Goal: Task Accomplishment & Management: Complete application form

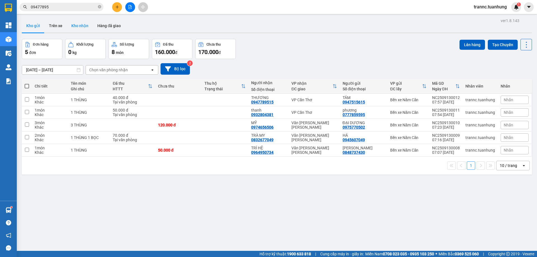
click at [75, 23] on button "Kho nhận" at bounding box center [80, 25] width 26 height 13
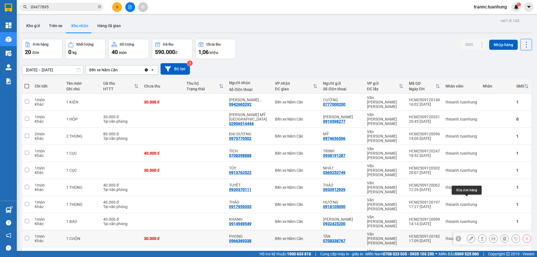
click at [467, 234] on button at bounding box center [471, 239] width 8 height 10
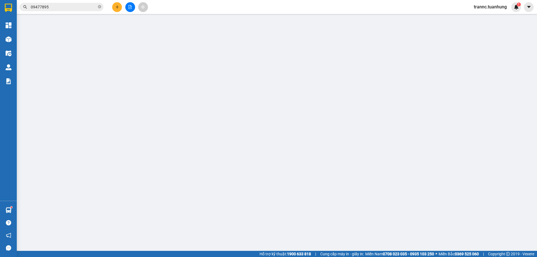
type input "0708338767"
type input "TÂN"
type input "0966369338"
type input "PHONG"
type input "30.000"
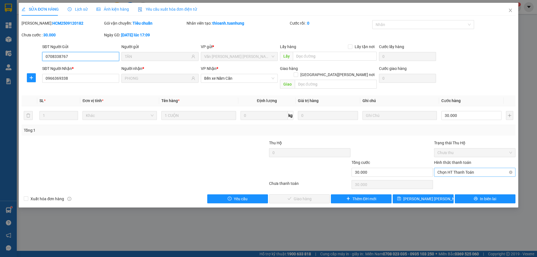
click at [447, 168] on span "Chọn HT Thanh Toán" at bounding box center [475, 172] width 75 height 8
drag, startPoint x: 446, startPoint y: 175, endPoint x: 440, endPoint y: 178, distance: 6.4
click at [446, 175] on div "Tại văn phòng" at bounding box center [475, 177] width 75 height 6
type input "0"
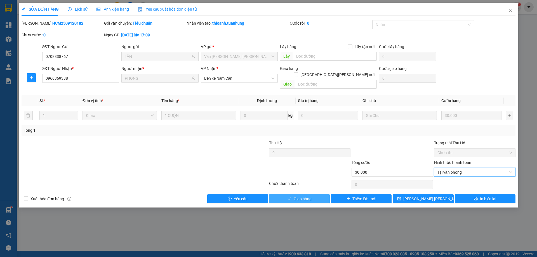
click at [311, 194] on button "Giao hàng" at bounding box center [299, 198] width 61 height 9
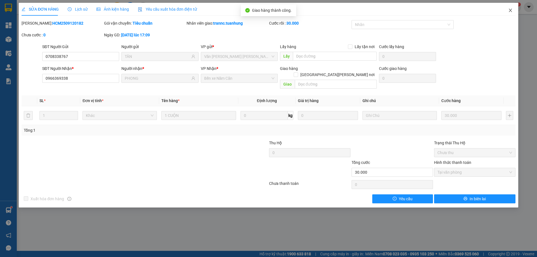
click at [513, 9] on span "Close" at bounding box center [511, 11] width 16 height 16
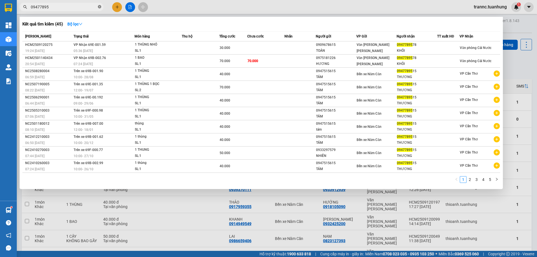
click at [99, 5] on span at bounding box center [99, 6] width 3 height 5
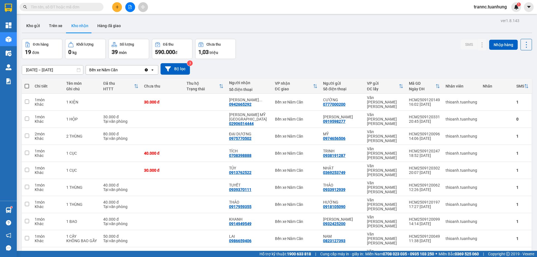
click at [93, 4] on input "text" at bounding box center [64, 7] width 66 height 6
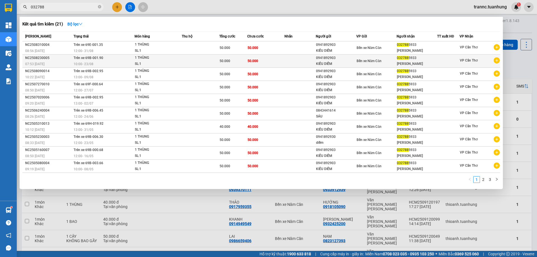
type input "032788"
click at [497, 62] on icon "plus-circle" at bounding box center [497, 60] width 6 height 6
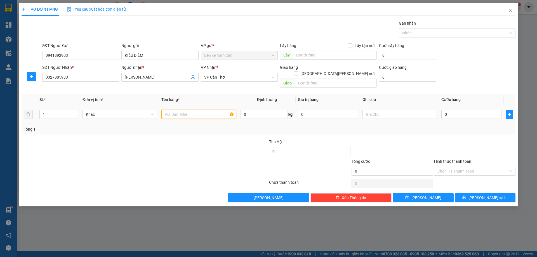
click at [191, 110] on input "text" at bounding box center [198, 114] width 74 height 9
type input "1 THÙNG"
type input "5"
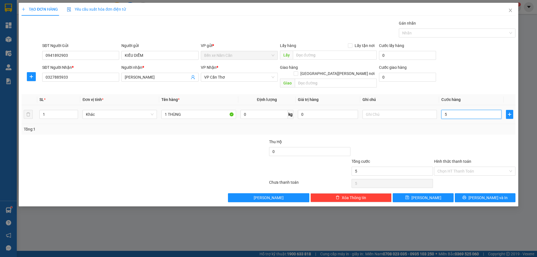
type input "50"
type input "50.000"
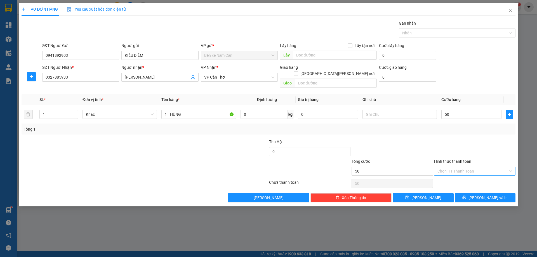
type input "50.000"
click at [458, 167] on input "Hình thức thanh toán" at bounding box center [473, 171] width 71 height 8
click at [501, 141] on div at bounding box center [475, 149] width 83 height 20
click at [466, 196] on icon "printer" at bounding box center [465, 198] width 4 height 4
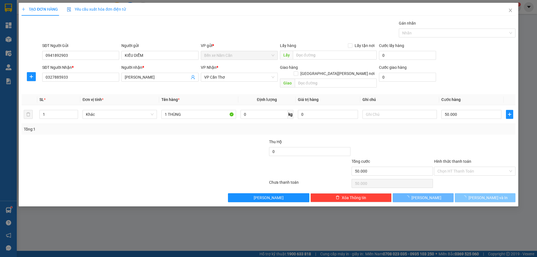
click at [475, 224] on div at bounding box center [268, 128] width 537 height 257
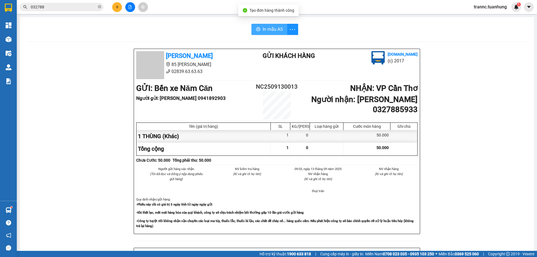
click at [270, 32] on span "In mẫu A5" at bounding box center [273, 29] width 20 height 7
click at [99, 8] on icon "close-circle" at bounding box center [99, 6] width 3 height 3
click at [76, 7] on input "text" at bounding box center [64, 7] width 66 height 6
click at [79, 4] on input "text" at bounding box center [64, 7] width 66 height 6
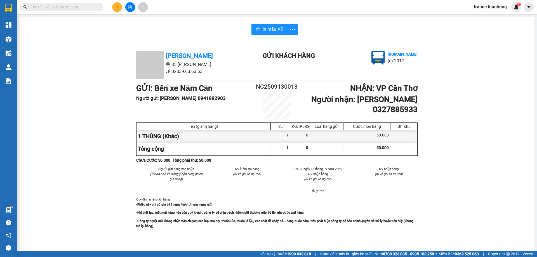
click at [78, 6] on input "text" at bounding box center [64, 7] width 66 height 6
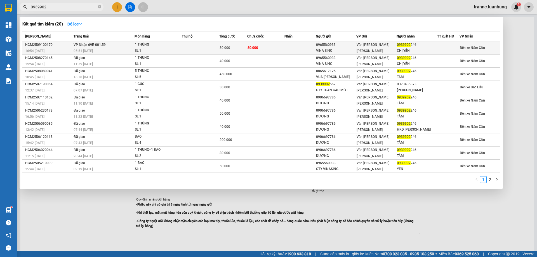
type input "0939902"
click at [277, 45] on td "50.000" at bounding box center [265, 47] width 37 height 13
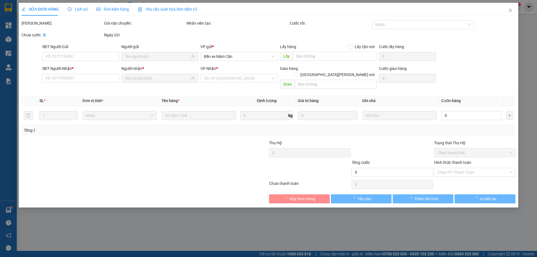
type input "0965560933"
type input "VINA SING"
type input "0939902246"
type input "CHỊ YẾN"
type input "50.000"
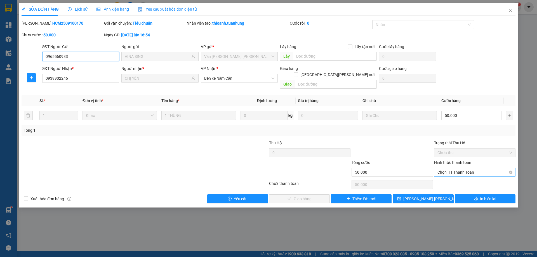
click at [453, 168] on span "Chọn HT Thanh Toán" at bounding box center [475, 172] width 75 height 8
click at [453, 175] on div "Tại văn phòng" at bounding box center [475, 177] width 75 height 6
type input "0"
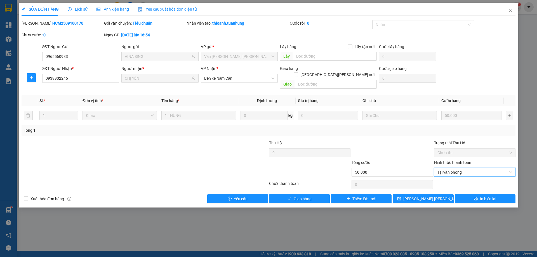
click at [308, 186] on div "Total Paid Fee 0 Total UnPaid Fee 50.000 Cash Collection Total Fee Mã ĐH: HCM25…" at bounding box center [269, 111] width 494 height 183
click at [310, 196] on span "Giao hàng" at bounding box center [303, 199] width 18 height 6
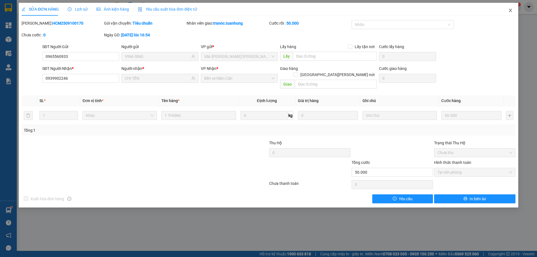
click at [511, 13] on span "Close" at bounding box center [511, 11] width 16 height 16
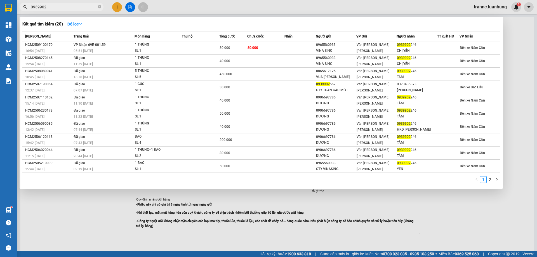
click at [66, 11] on span "0939902" at bounding box center [62, 7] width 84 height 8
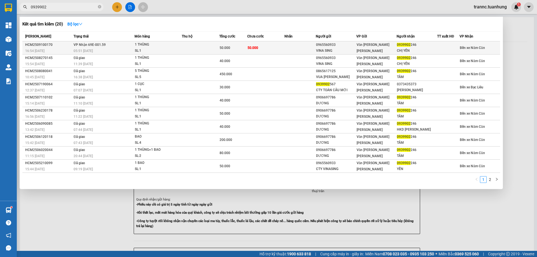
click at [321, 46] on div "0965560933" at bounding box center [336, 45] width 40 height 6
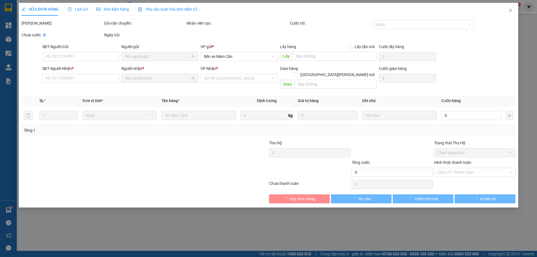
type input "0965560933"
type input "VINA SING"
type input "0939902246"
type input "CHỊ YẾN"
type input "50.000"
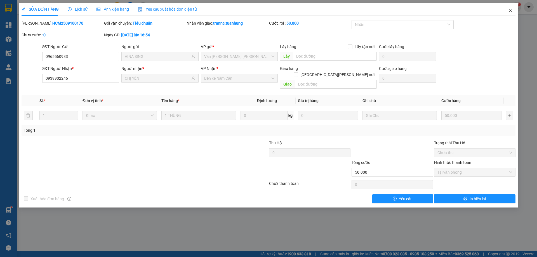
click at [512, 10] on icon "close" at bounding box center [510, 10] width 4 height 4
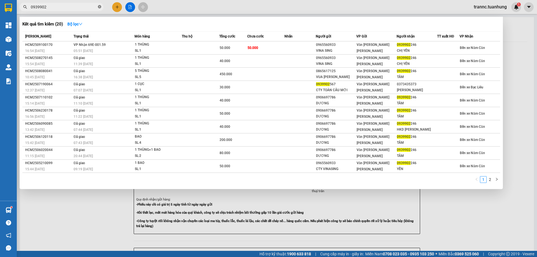
click at [100, 6] on icon "close-circle" at bounding box center [99, 6] width 3 height 3
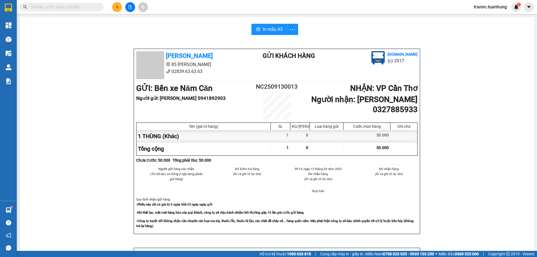
click at [94, 7] on input "text" at bounding box center [64, 7] width 66 height 6
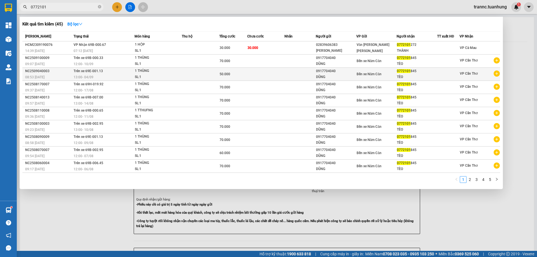
type input "0772101"
click at [498, 74] on icon "plus-circle" at bounding box center [497, 74] width 6 height 6
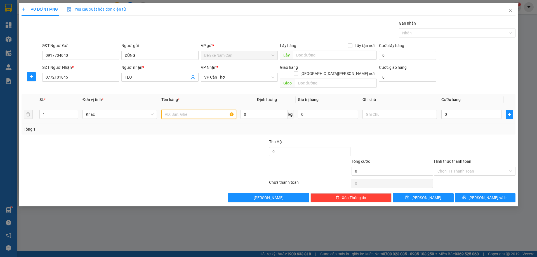
click at [197, 110] on input "text" at bounding box center [198, 114] width 74 height 9
type input "1 THÙNG"
click at [461, 112] on input "0" at bounding box center [472, 114] width 60 height 9
type input "7"
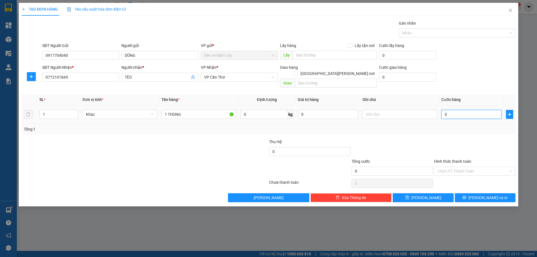
type input "7"
type input "70"
type input "70.000"
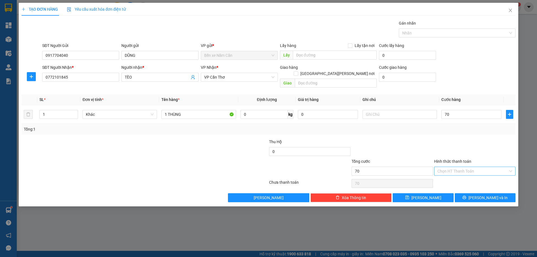
type input "70.000"
click at [466, 167] on input "Hình thức thanh toán" at bounding box center [473, 171] width 71 height 8
click at [465, 175] on div "Tại văn phòng" at bounding box center [475, 176] width 75 height 6
type input "0"
click at [465, 193] on button "[PERSON_NAME] và In" at bounding box center [485, 197] width 61 height 9
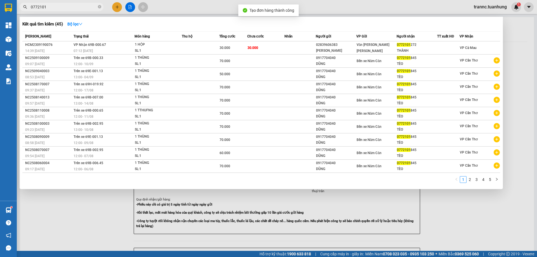
click at [498, 233] on div at bounding box center [268, 128] width 537 height 257
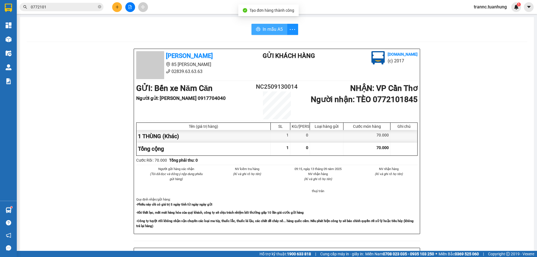
click at [270, 29] on span "In mẫu A5" at bounding box center [273, 29] width 20 height 7
click at [98, 7] on icon "close-circle" at bounding box center [99, 6] width 3 height 3
click at [90, 7] on input "text" at bounding box center [64, 7] width 66 height 6
click at [76, 10] on span at bounding box center [62, 7] width 84 height 8
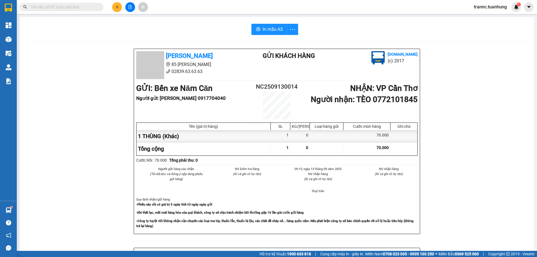
click at [76, 10] on span at bounding box center [62, 7] width 84 height 8
click at [58, 4] on input "text" at bounding box center [64, 7] width 66 height 6
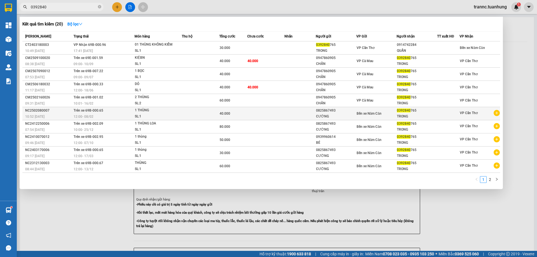
type input "0392840"
click at [497, 114] on icon "plus-circle" at bounding box center [497, 113] width 6 height 6
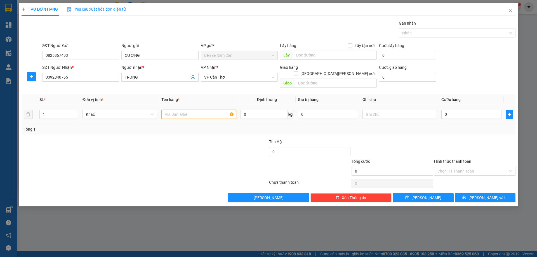
click at [207, 110] on input "text" at bounding box center [198, 114] width 74 height 9
click at [191, 110] on input "text" at bounding box center [198, 114] width 74 height 9
type input "1 BA"
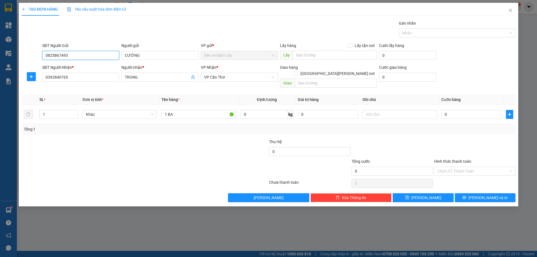
click at [96, 55] on input "0825867493" at bounding box center [80, 55] width 77 height 9
type input "0"
type input "0919770522"
click at [151, 54] on input "CƯỜNG" at bounding box center [159, 55] width 77 height 9
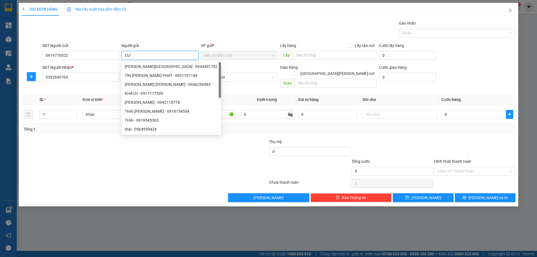
type input "C"
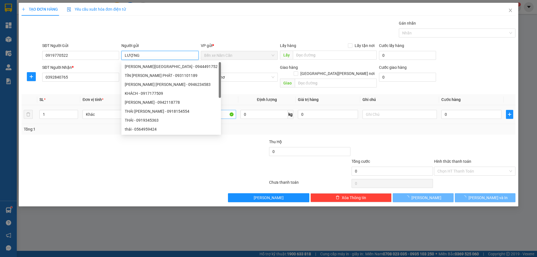
type input "LƯỢNG"
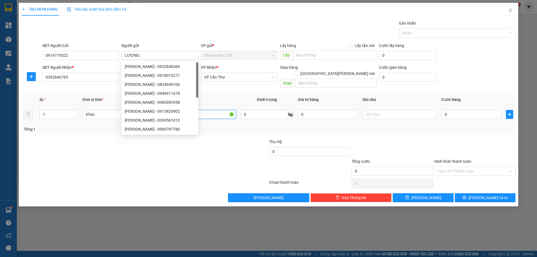
click at [217, 112] on input "1 BA" at bounding box center [198, 114] width 74 height 9
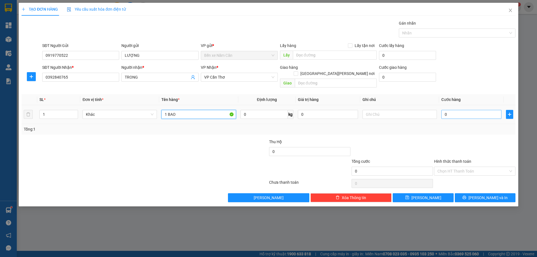
type input "1 BAO"
click at [452, 110] on input "0" at bounding box center [472, 114] width 60 height 9
type input "4"
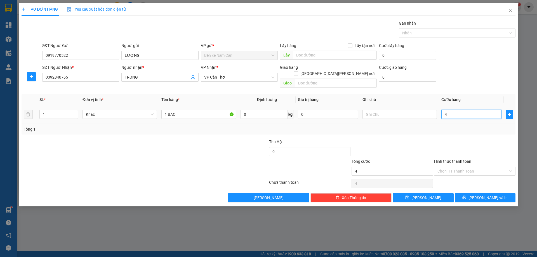
type input "40"
type input "40.000"
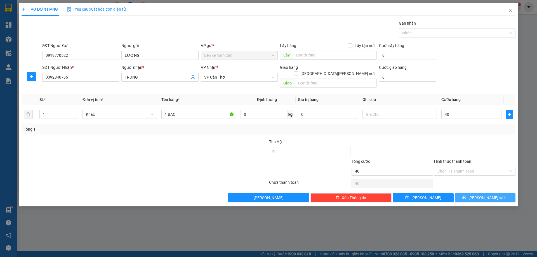
type input "40.000"
click at [466, 193] on button "[PERSON_NAME] và In" at bounding box center [485, 197] width 61 height 9
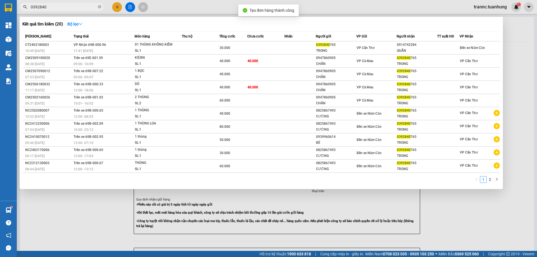
click at [482, 234] on div at bounding box center [268, 128] width 537 height 257
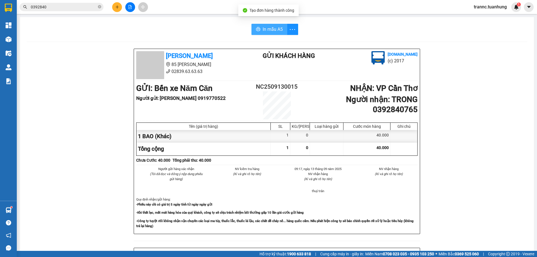
click at [273, 26] on span "In mẫu A5" at bounding box center [273, 29] width 20 height 7
click at [188, 17] on div "In mẫu A5 [PERSON_NAME] 85 [PERSON_NAME] 02839.63.63.63 Gửi khách hàng [DOMAIN_…" at bounding box center [277, 231] width 515 height 429
click at [99, 7] on icon "close-circle" at bounding box center [99, 6] width 3 height 3
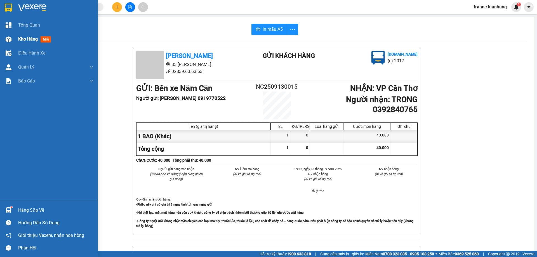
click at [14, 39] on div "Kho hàng mới" at bounding box center [49, 39] width 98 height 14
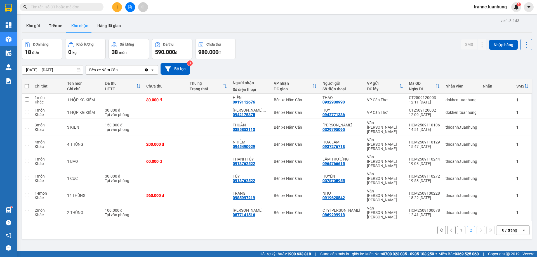
click at [83, 8] on input "text" at bounding box center [64, 7] width 66 height 6
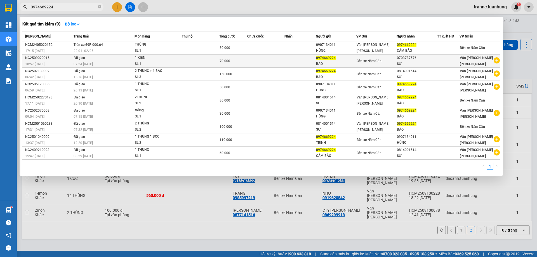
type input "0974669224"
click at [498, 59] on icon "plus-circle" at bounding box center [497, 60] width 6 height 6
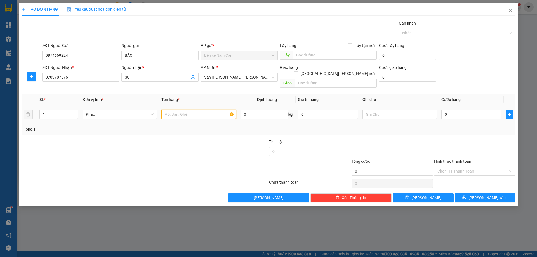
click at [184, 110] on input "text" at bounding box center [198, 114] width 74 height 9
type input "1 THÙNG"
click at [453, 110] on input "0" at bounding box center [472, 114] width 60 height 9
type input "6"
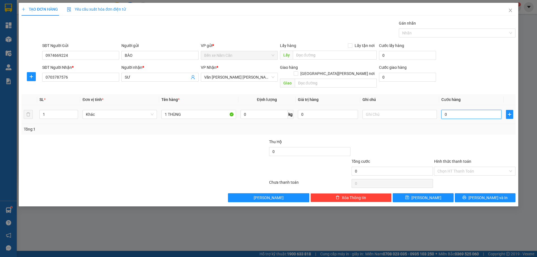
type input "6"
type input "60"
type input "60.000"
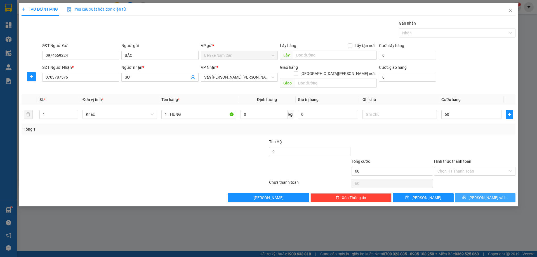
type input "60.000"
click at [474, 193] on button "[PERSON_NAME] và In" at bounding box center [485, 197] width 61 height 9
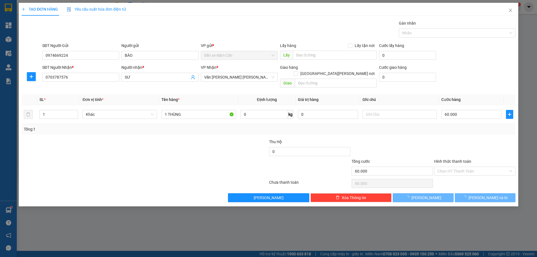
click at [475, 233] on div at bounding box center [268, 128] width 537 height 257
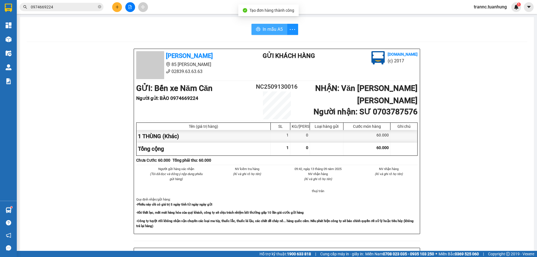
click at [270, 23] on div "In mẫu A5 [PERSON_NAME] 85 [PERSON_NAME] 02839.63.63.63 Gửi khách hàng [DOMAIN_…" at bounding box center [277, 235] width 514 height 436
click at [270, 29] on span "In mẫu A5" at bounding box center [273, 29] width 20 height 7
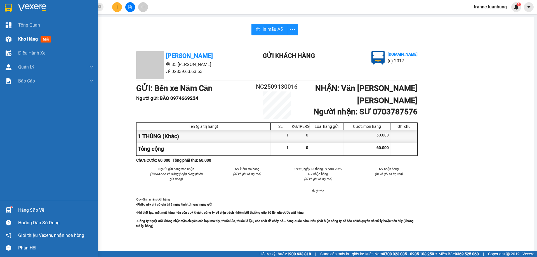
click at [24, 39] on span "Kho hàng" at bounding box center [28, 38] width 20 height 5
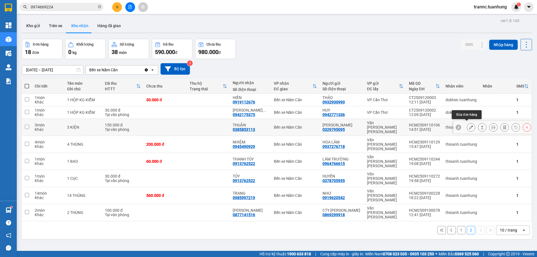
click at [469, 123] on button at bounding box center [471, 128] width 8 height 10
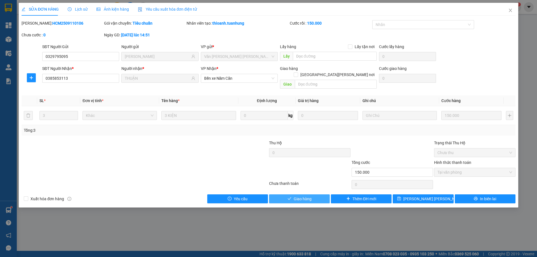
click at [313, 194] on button "Giao hàng" at bounding box center [299, 198] width 61 height 9
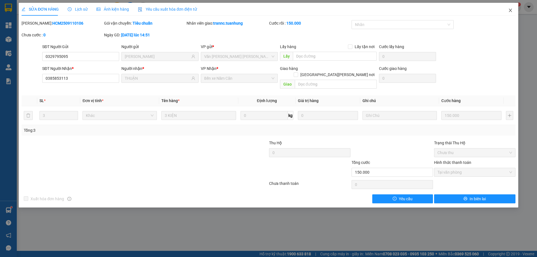
click at [511, 9] on icon "close" at bounding box center [510, 10] width 4 height 4
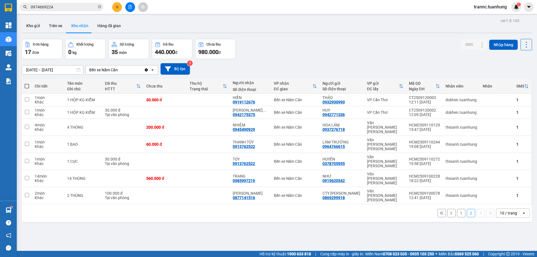
click at [457, 209] on button "1" at bounding box center [461, 213] width 8 height 8
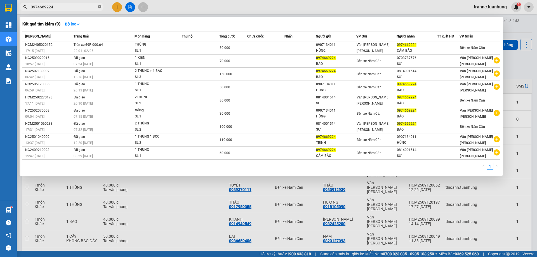
click at [99, 8] on icon "close-circle" at bounding box center [99, 6] width 3 height 3
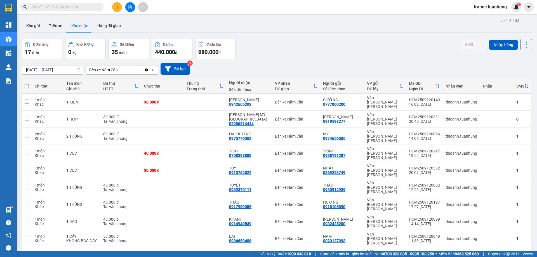
click at [90, 7] on input "text" at bounding box center [64, 7] width 66 height 6
click at [89, 7] on input "text" at bounding box center [64, 7] width 66 height 6
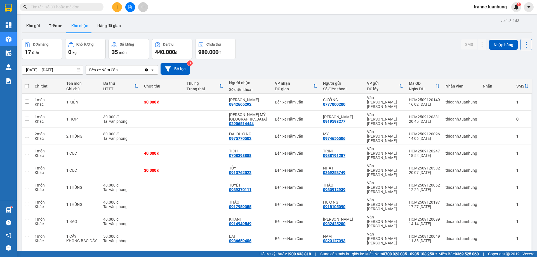
click at [89, 7] on input "text" at bounding box center [64, 7] width 66 height 6
click at [87, 7] on input "text" at bounding box center [64, 7] width 66 height 6
click at [467, 132] on button at bounding box center [471, 137] width 8 height 10
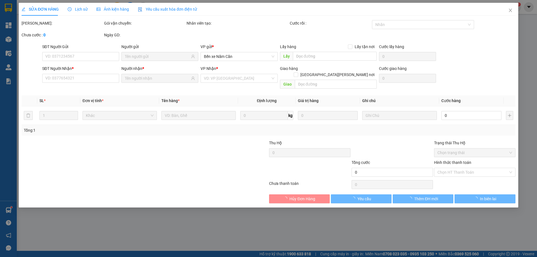
type input "0974656506"
type input "MỸ"
type input "0975770502"
type input "ĐẠI DƯƠNG"
type input "80.000"
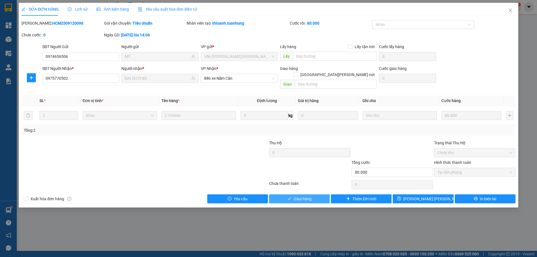
click at [278, 194] on button "Giao hàng" at bounding box center [299, 198] width 61 height 9
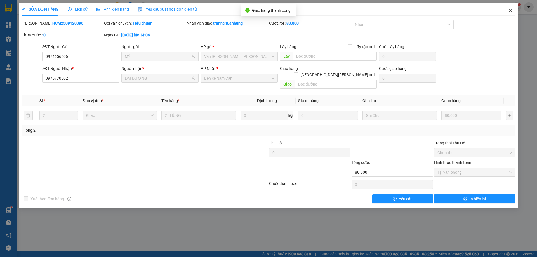
click at [510, 13] on icon "close" at bounding box center [510, 10] width 4 height 4
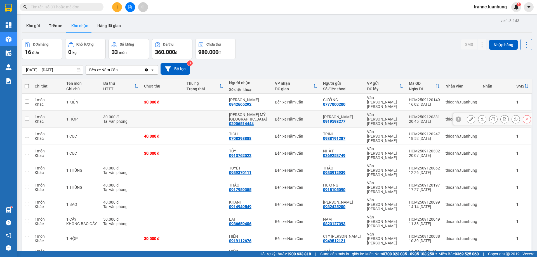
click at [467, 114] on button at bounding box center [471, 119] width 8 height 10
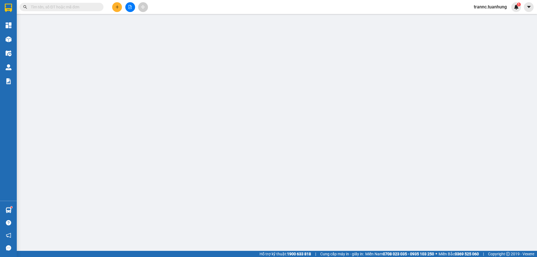
type input "0919598277"
type input "[PERSON_NAME]"
type input "02906514444"
type input "[PERSON_NAME] MỸ [GEOGRAPHIC_DATA]"
type input "30.000"
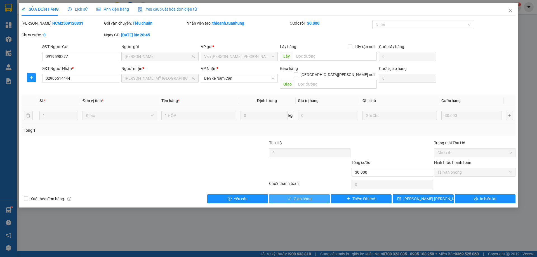
click at [284, 194] on button "Giao hàng" at bounding box center [299, 198] width 61 height 9
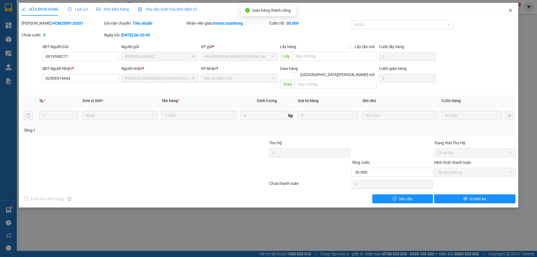
click at [511, 13] on icon "close" at bounding box center [510, 10] width 4 height 4
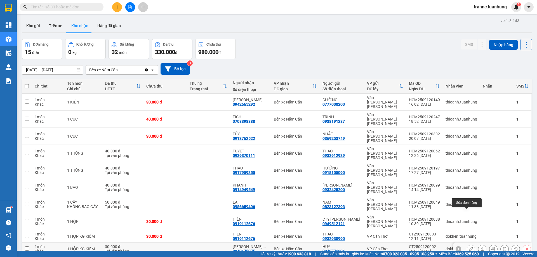
click at [469, 247] on icon at bounding box center [471, 249] width 4 height 4
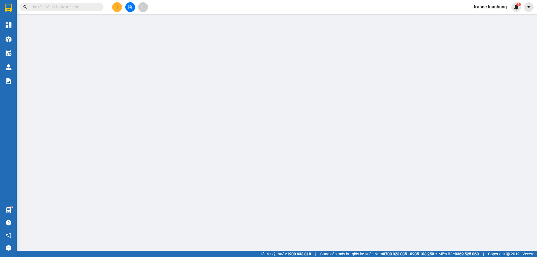
type input "0942771336"
type input "HUY"
type input "0942175375"
type input "[PERSON_NAME] [PERSON_NAME]"
type input "30.000"
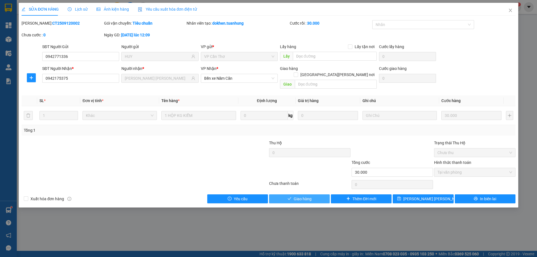
click at [299, 196] on span "Giao hàng" at bounding box center [303, 199] width 18 height 6
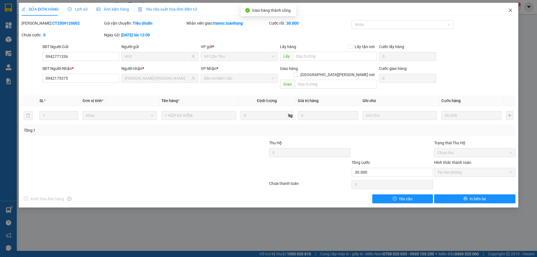
click at [508, 10] on span "Close" at bounding box center [511, 11] width 16 height 16
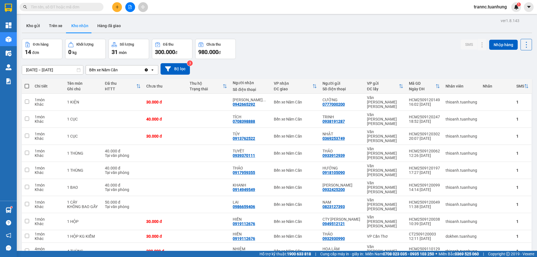
click at [85, 6] on input "text" at bounding box center [64, 7] width 66 height 6
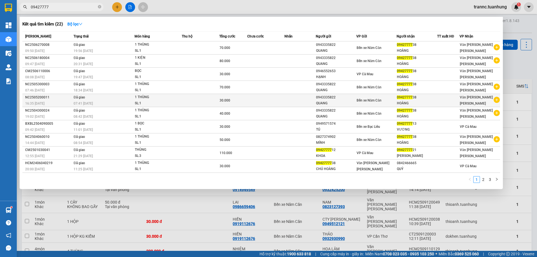
type input "09427777"
click at [498, 99] on icon "plus-circle" at bounding box center [497, 100] width 6 height 6
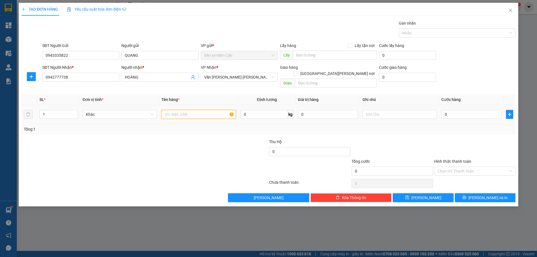
click at [196, 112] on input "text" at bounding box center [198, 114] width 74 height 9
type input "1 THÙNG"
click at [478, 111] on input "0" at bounding box center [472, 114] width 60 height 9
type input "5"
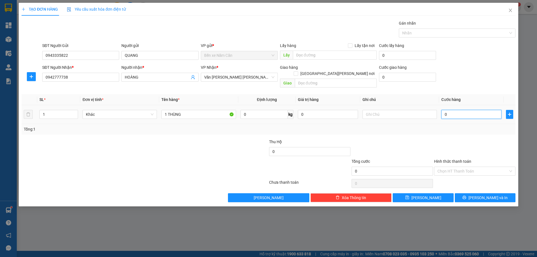
type input "5"
type input "50"
type input "50.000"
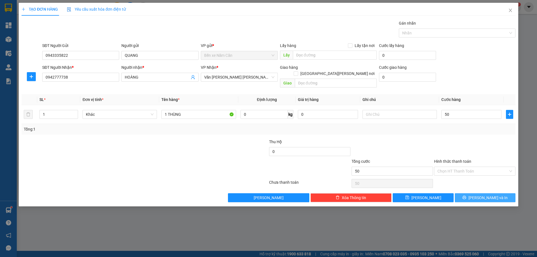
type input "50.000"
click at [461, 194] on button "[PERSON_NAME] và In" at bounding box center [485, 197] width 61 height 9
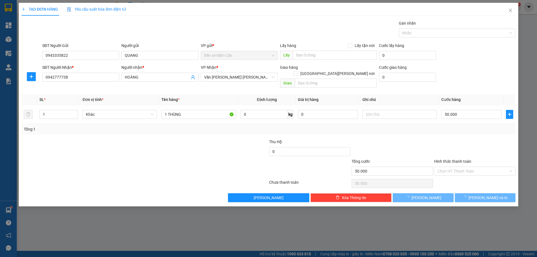
click at [461, 224] on div at bounding box center [268, 128] width 537 height 257
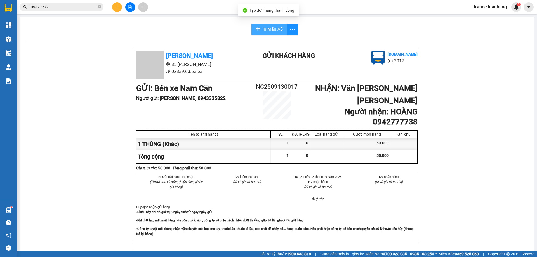
click at [269, 28] on span "In mẫu A5" at bounding box center [273, 29] width 20 height 7
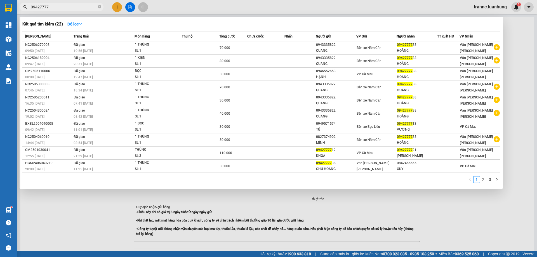
drag, startPoint x: 100, startPoint y: 7, endPoint x: 96, endPoint y: 8, distance: 3.7
click at [100, 7] on icon "close-circle" at bounding box center [99, 6] width 3 height 3
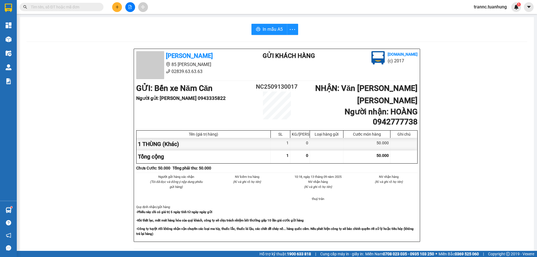
click at [93, 8] on input "text" at bounding box center [64, 7] width 66 height 6
click at [92, 8] on input "text" at bounding box center [64, 7] width 66 height 6
click at [52, 8] on input "text" at bounding box center [64, 7] width 66 height 6
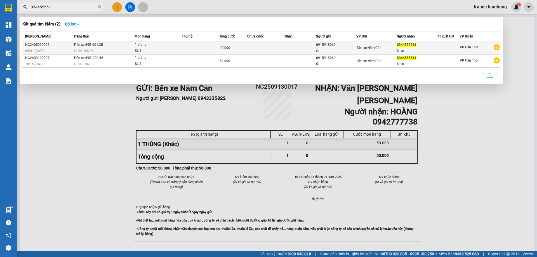
type input "0344555511"
click at [496, 47] on icon "plus-circle" at bounding box center [497, 47] width 6 height 6
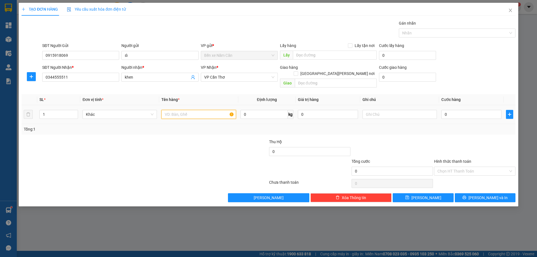
click at [168, 110] on input "text" at bounding box center [198, 114] width 74 height 9
type input "1 THÙNG"
click at [451, 111] on input "0" at bounding box center [472, 114] width 60 height 9
click at [74, 112] on icon "up" at bounding box center [75, 113] width 2 height 2
type input "2"
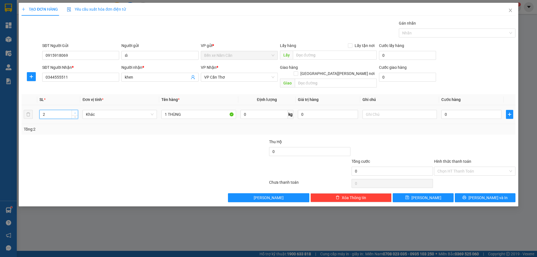
click at [76, 111] on span "up" at bounding box center [74, 112] width 3 height 3
click at [465, 110] on input "0" at bounding box center [472, 114] width 60 height 9
type input "8"
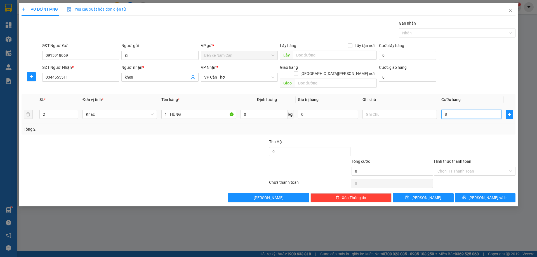
type input "80"
type input "80.000"
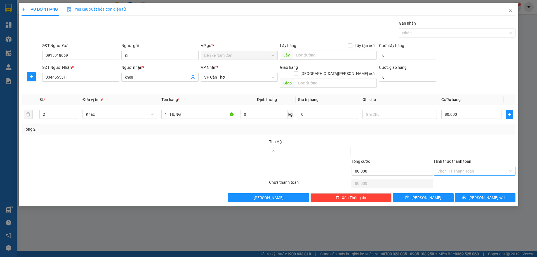
click at [460, 167] on input "Hình thức thanh toán" at bounding box center [473, 171] width 71 height 8
click at [458, 175] on div "Tại văn phòng" at bounding box center [475, 176] width 75 height 6
type input "0"
click at [472, 193] on button "[PERSON_NAME] và In" at bounding box center [485, 197] width 61 height 9
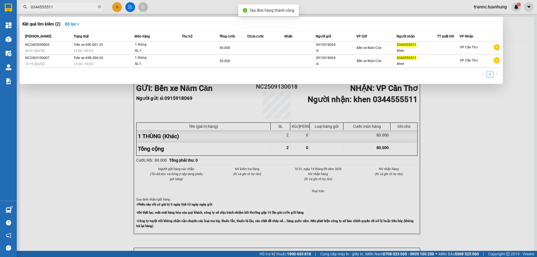
drag, startPoint x: 473, startPoint y: 208, endPoint x: 319, endPoint y: 66, distance: 209.3
click at [466, 199] on div at bounding box center [268, 128] width 537 height 257
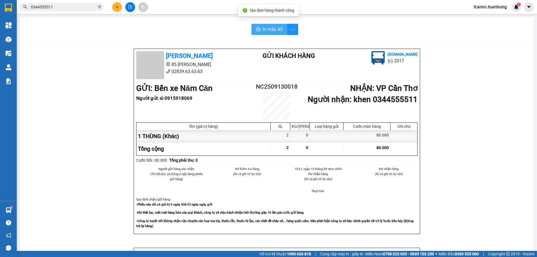
click at [269, 32] on span "In mẫu A5" at bounding box center [273, 29] width 20 height 7
click at [272, 31] on span "In mẫu A5" at bounding box center [273, 29] width 20 height 7
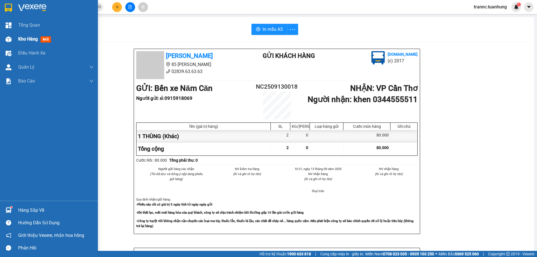
click at [36, 42] on span "Kho hàng" at bounding box center [28, 38] width 20 height 5
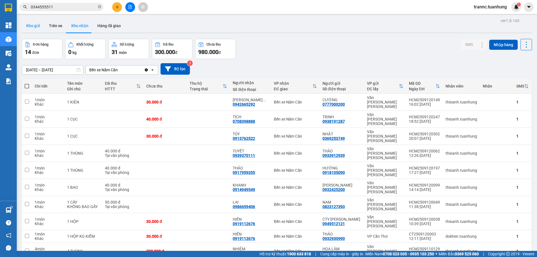
click at [31, 26] on button "Kho gửi" at bounding box center [33, 25] width 23 height 13
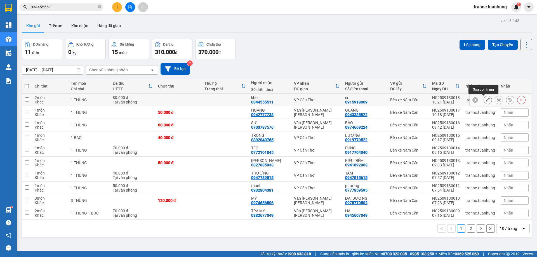
click at [486, 100] on icon at bounding box center [488, 100] width 4 height 4
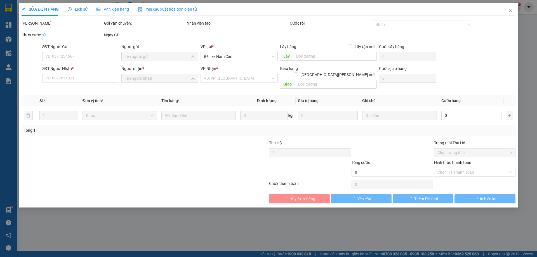
type input "0915918069"
type input "0344555511"
type input "80.000"
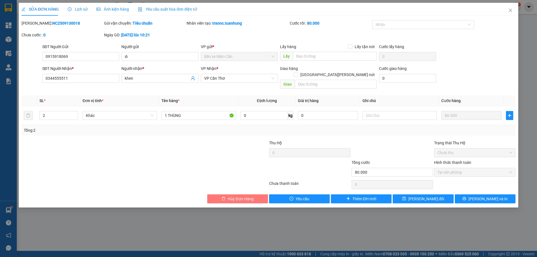
click at [243, 196] on span "Hủy Đơn Hàng" at bounding box center [241, 199] width 26 height 6
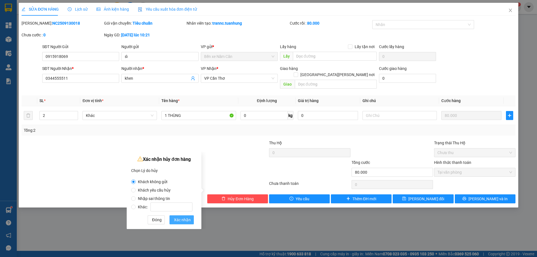
click at [189, 219] on span "Xác nhận" at bounding box center [182, 220] width 17 height 6
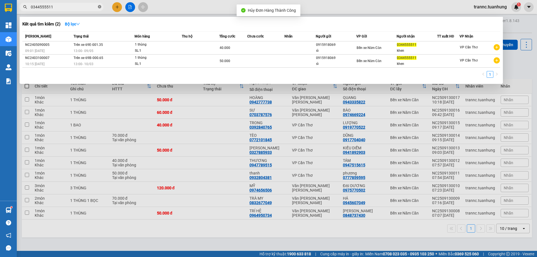
click at [100, 6] on icon "close-circle" at bounding box center [99, 6] width 3 height 3
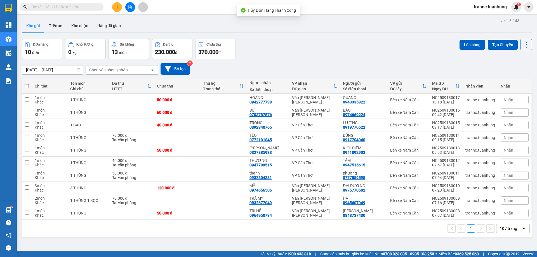
click at [93, 5] on input "text" at bounding box center [64, 7] width 66 height 6
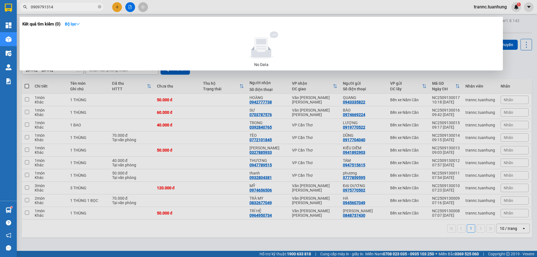
type input "0909791314"
click at [119, 7] on div at bounding box center [268, 128] width 537 height 257
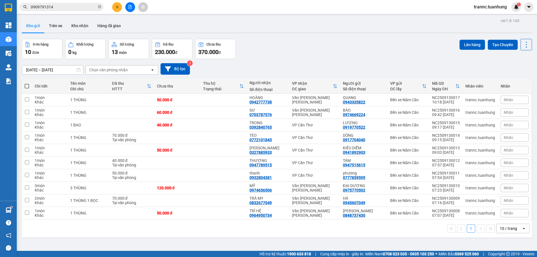
click at [119, 7] on icon "plus" at bounding box center [117, 7] width 4 height 4
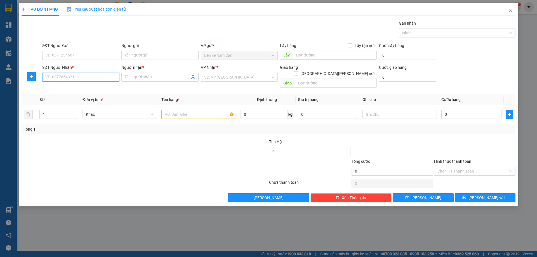
click at [90, 76] on input "SĐT Người Nhận *" at bounding box center [80, 77] width 77 height 9
type input "0909791314"
click at [149, 76] on input "Người nhận *" at bounding box center [157, 77] width 65 height 6
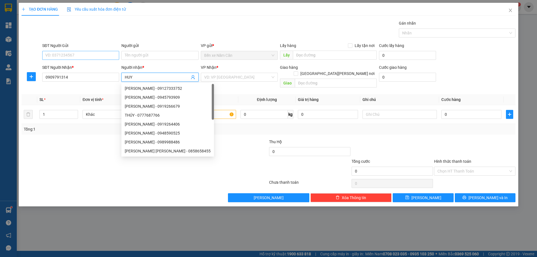
type input "HUY"
click at [90, 55] on input "SĐT Người Gửi" at bounding box center [80, 55] width 77 height 9
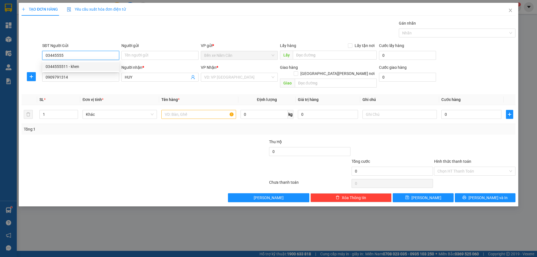
click at [85, 67] on div "0344555511 - khen" at bounding box center [81, 67] width 70 height 6
type input "0344555511"
type input "khen"
type input "0344555511"
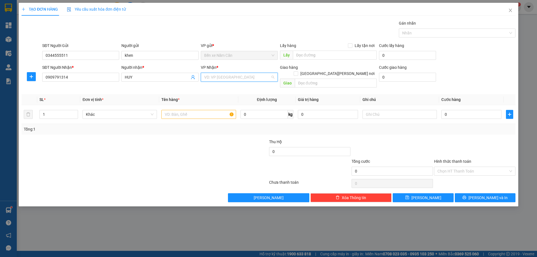
click at [227, 79] on input "search" at bounding box center [237, 77] width 66 height 8
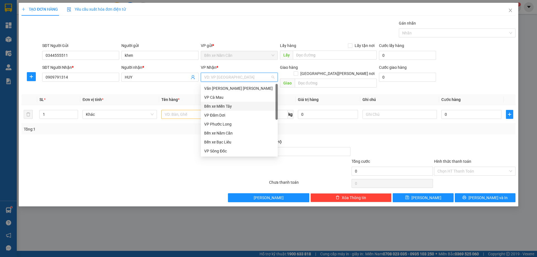
scroll to position [36, 0]
drag, startPoint x: 224, startPoint y: 125, endPoint x: 216, endPoint y: 123, distance: 7.9
click at [223, 125] on div "VP Cần Thơ" at bounding box center [239, 124] width 70 height 6
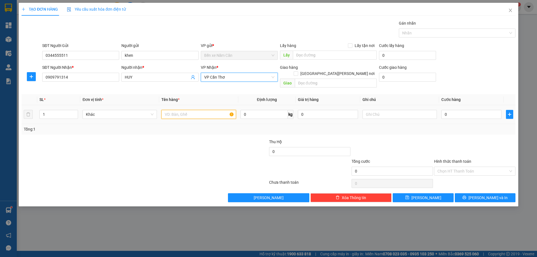
click at [180, 111] on input "text" at bounding box center [198, 114] width 74 height 9
click at [76, 114] on span "Decrease Value" at bounding box center [75, 116] width 6 height 5
type input "2 THÙNG"
type input "2"
click at [76, 111] on span "up" at bounding box center [74, 112] width 3 height 3
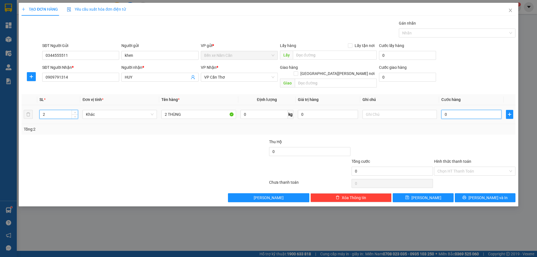
click at [468, 111] on input "0" at bounding box center [472, 114] width 60 height 9
type input "8"
type input "80"
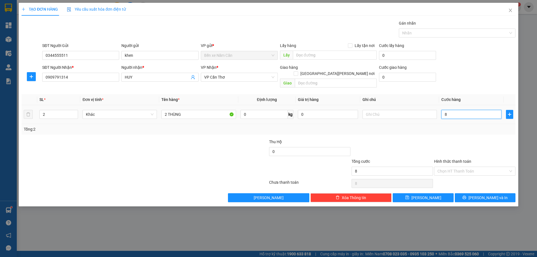
type input "80"
type input "80.000"
click at [444, 167] on input "Hình thức thanh toán" at bounding box center [473, 171] width 71 height 8
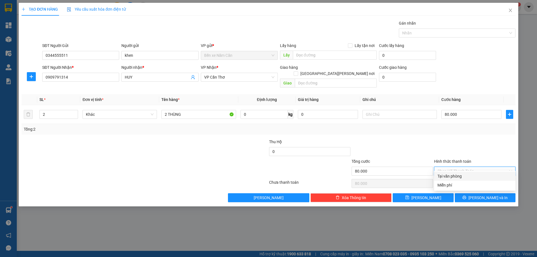
click at [447, 175] on div "Tại văn phòng" at bounding box center [475, 176] width 75 height 6
type input "0"
click at [463, 193] on button "[PERSON_NAME] và In" at bounding box center [485, 197] width 61 height 9
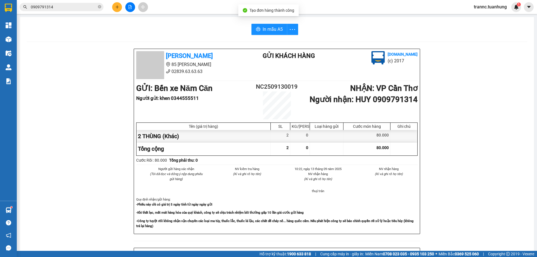
click at [462, 223] on div "[PERSON_NAME] 85 [PERSON_NAME] 02839.63.63.63 Gửi khách hàng [DOMAIN_NAME] (c) …" at bounding box center [277, 244] width 501 height 390
click at [266, 31] on span "In mẫu A5" at bounding box center [273, 29] width 20 height 7
click at [264, 33] on span "In mẫu A5" at bounding box center [273, 29] width 20 height 7
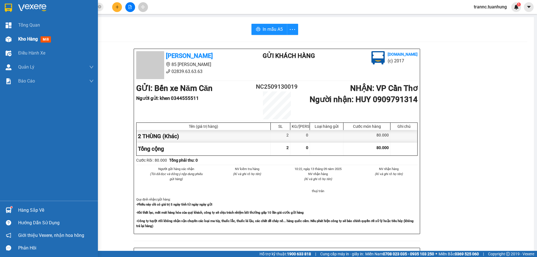
click at [22, 36] on span "Kho hàng" at bounding box center [28, 38] width 20 height 5
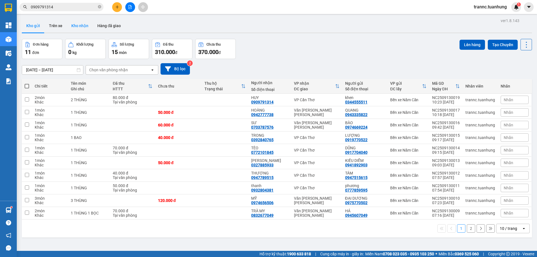
click at [81, 29] on button "Kho nhận" at bounding box center [80, 25] width 26 height 13
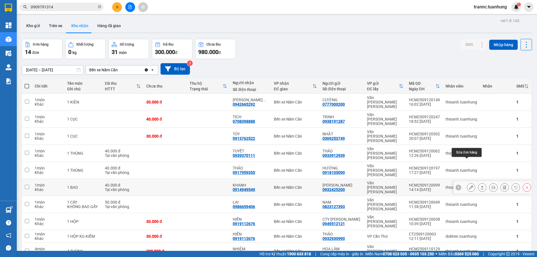
click at [470, 183] on button at bounding box center [471, 188] width 8 height 10
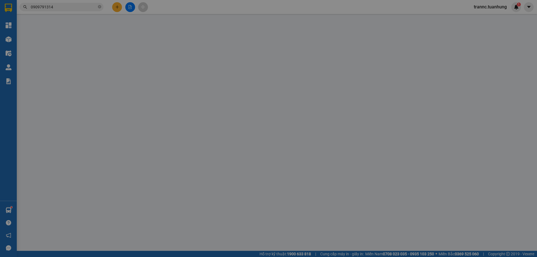
type input "0932425200"
type input "[PERSON_NAME]"
type input "0914949549"
type input "KHANH"
type input "40.000"
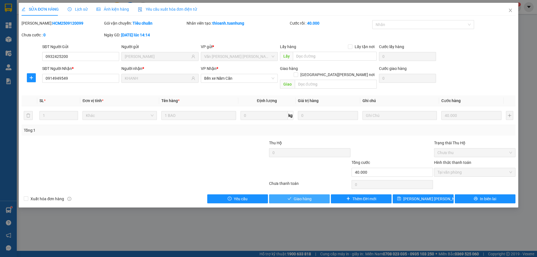
click at [315, 194] on button "Giao hàng" at bounding box center [299, 198] width 61 height 9
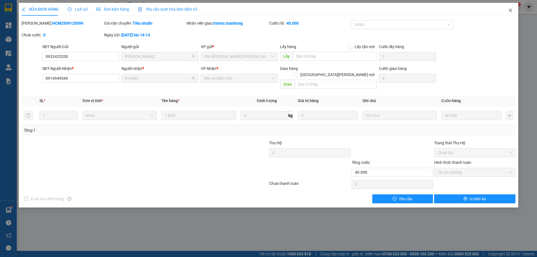
click at [509, 10] on icon "close" at bounding box center [510, 10] width 4 height 4
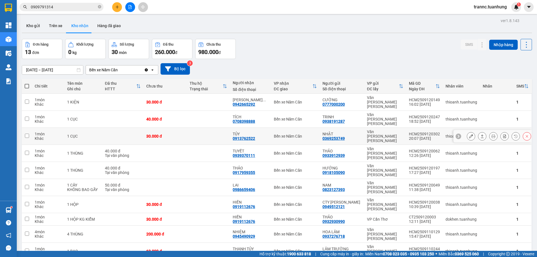
click at [469, 134] on icon at bounding box center [471, 136] width 4 height 4
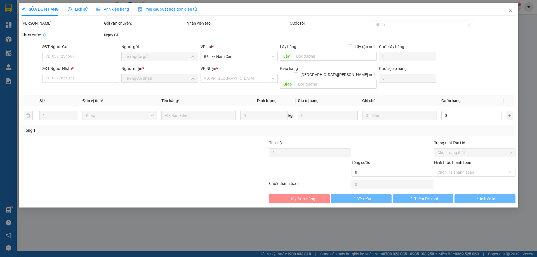
type input "0369253749"
type input "NHẬT"
type input "0913762522"
type input "TỦY"
type input "30.000"
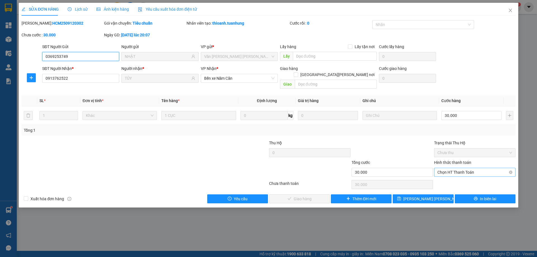
click at [460, 168] on span "Chọn HT Thanh Toán" at bounding box center [475, 172] width 75 height 8
click at [444, 175] on div "Tại văn phòng" at bounding box center [475, 177] width 75 height 6
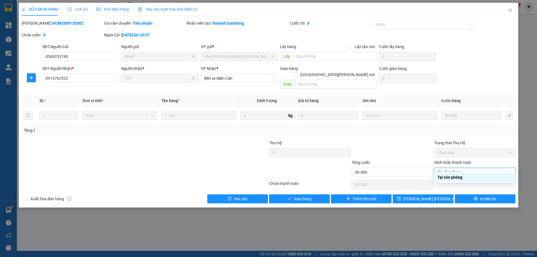
type input "0"
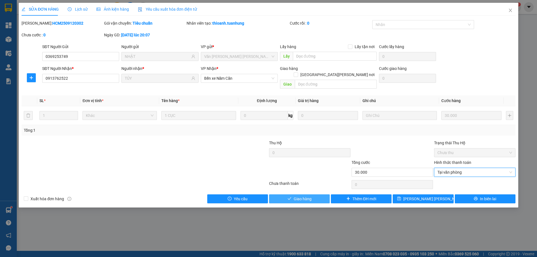
click at [313, 194] on button "Giao hàng" at bounding box center [299, 198] width 61 height 9
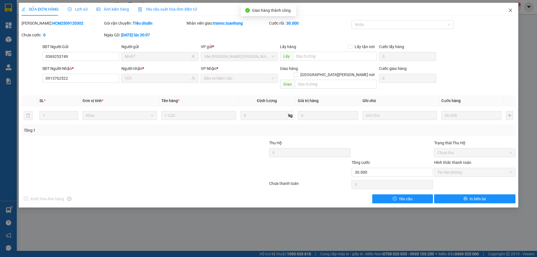
click at [513, 11] on span "Close" at bounding box center [511, 11] width 16 height 16
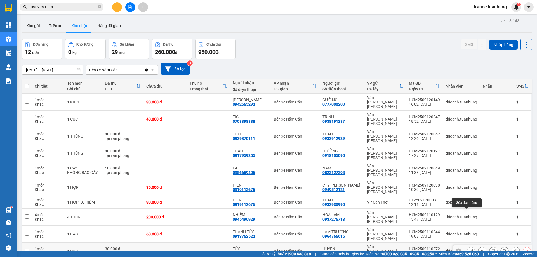
click at [469, 249] on icon at bounding box center [471, 251] width 4 height 4
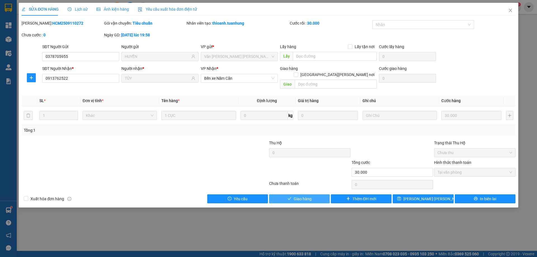
click at [304, 196] on span "Giao hàng" at bounding box center [303, 199] width 18 height 6
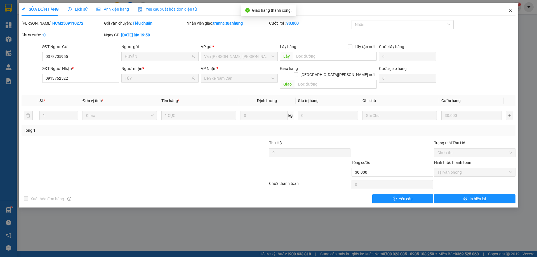
click at [513, 11] on icon "close" at bounding box center [510, 10] width 4 height 4
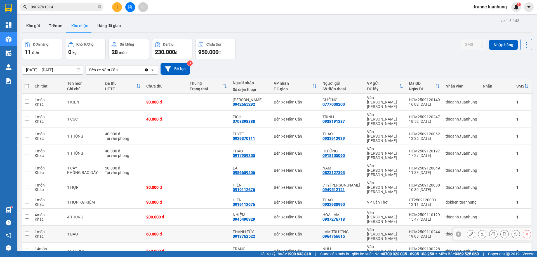
click at [469, 229] on button at bounding box center [471, 234] width 8 height 10
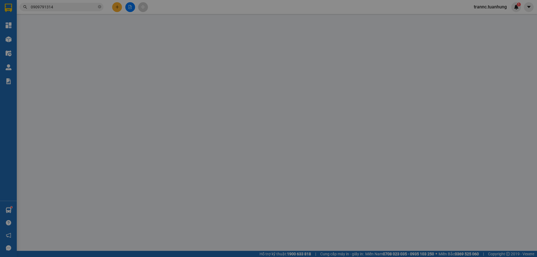
type input "0964766615"
type input "LÂM TRƯỜNG"
type input "0913762522"
type input "THANH TỦY"
type input "60.000"
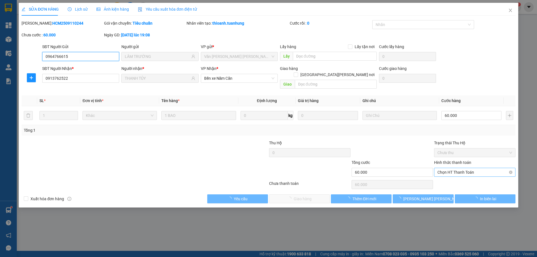
click at [470, 168] on span "Chọn HT Thanh Toán" at bounding box center [475, 172] width 75 height 8
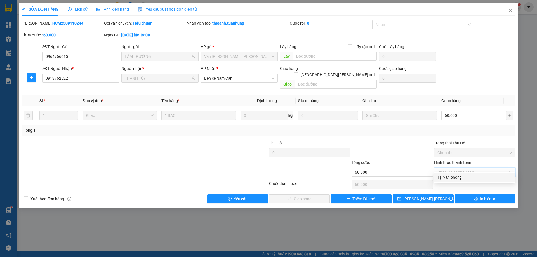
click at [461, 176] on div "Tại văn phòng" at bounding box center [475, 177] width 75 height 6
type input "0"
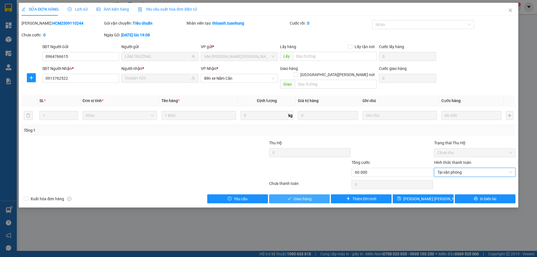
click at [306, 196] on span "Giao hàng" at bounding box center [303, 199] width 18 height 6
click at [308, 196] on span "Giao hàng" at bounding box center [303, 199] width 18 height 6
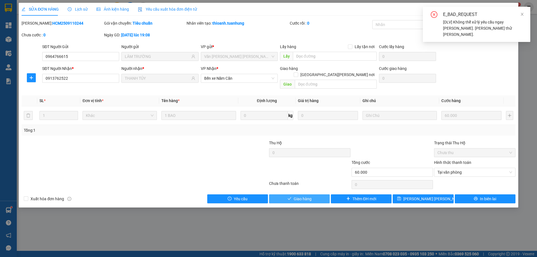
click at [315, 194] on button "Giao hàng" at bounding box center [299, 198] width 61 height 9
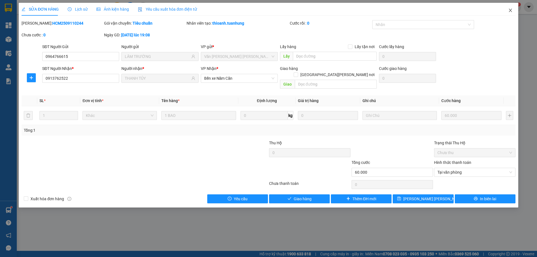
click at [508, 10] on span "Close" at bounding box center [511, 11] width 16 height 16
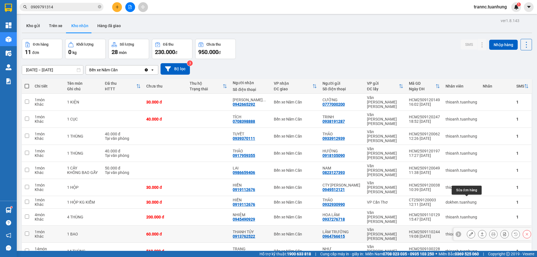
click at [469, 229] on button at bounding box center [471, 234] width 8 height 10
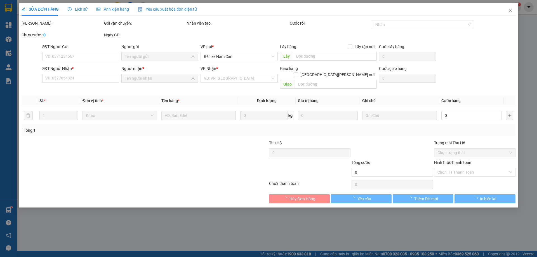
type input "0964766615"
type input "LÂM TRƯỜNG"
type input "0913762522"
type input "THANH TỦY"
type input "60.000"
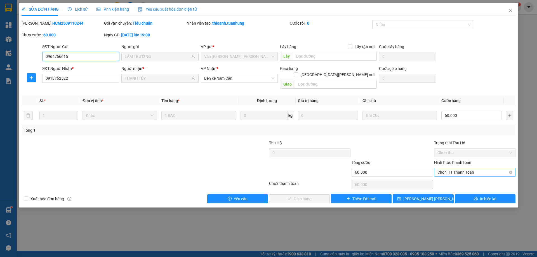
click at [453, 168] on div "Chọn HT Thanh Toán" at bounding box center [474, 172] width 81 height 9
click at [452, 168] on span "Chọn HT Thanh Toán" at bounding box center [475, 172] width 75 height 8
click at [449, 177] on div "Tại văn phòng" at bounding box center [475, 177] width 75 height 6
type input "0"
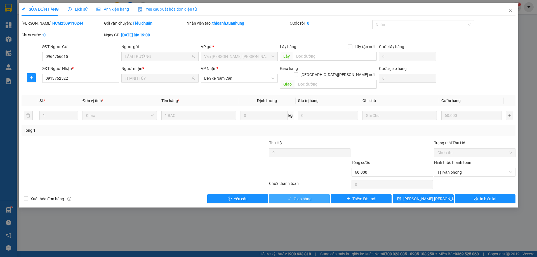
click at [312, 194] on button "Giao hàng" at bounding box center [299, 198] width 61 height 9
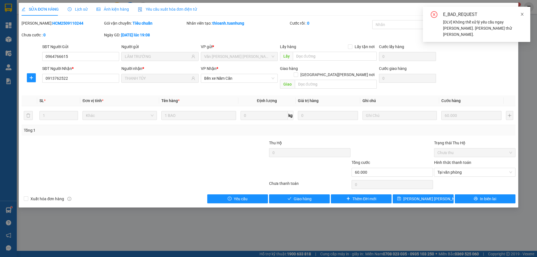
click at [524, 14] on icon "close" at bounding box center [522, 14] width 4 height 4
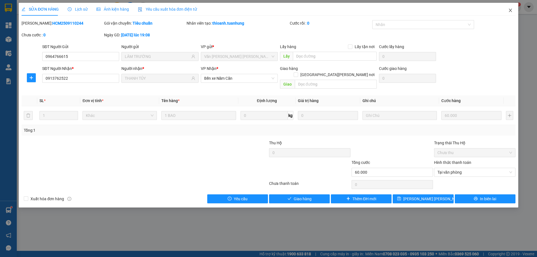
click at [512, 11] on icon "close" at bounding box center [510, 10] width 4 height 4
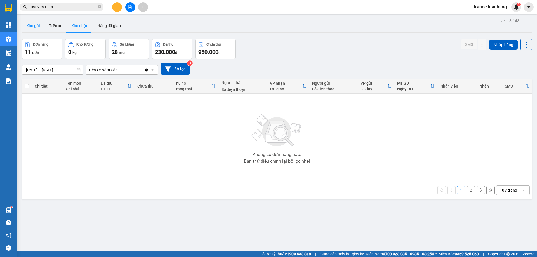
click at [36, 22] on button "Kho gửi" at bounding box center [33, 25] width 23 height 13
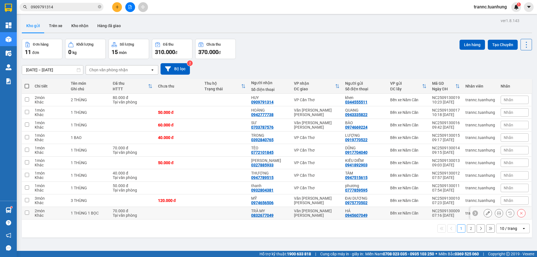
click at [28, 212] on input "checkbox" at bounding box center [27, 213] width 4 height 4
checkbox input "true"
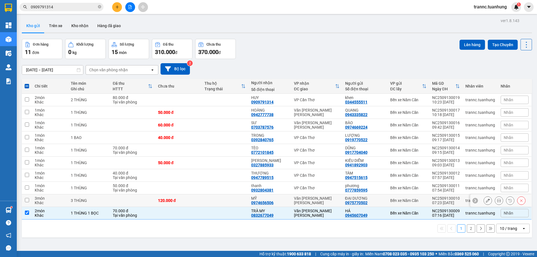
click at [25, 201] on input "checkbox" at bounding box center [27, 200] width 4 height 4
checkbox input "true"
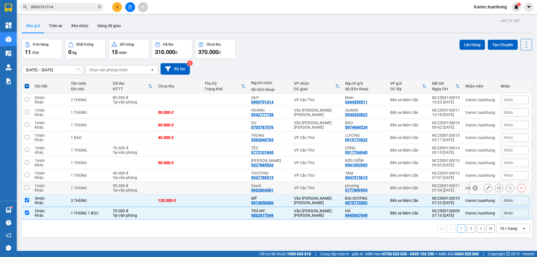
click at [27, 187] on input "checkbox" at bounding box center [27, 188] width 4 height 4
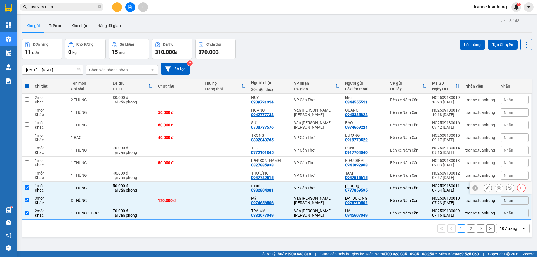
click at [28, 188] on input "checkbox" at bounding box center [27, 188] width 4 height 4
checkbox input "false"
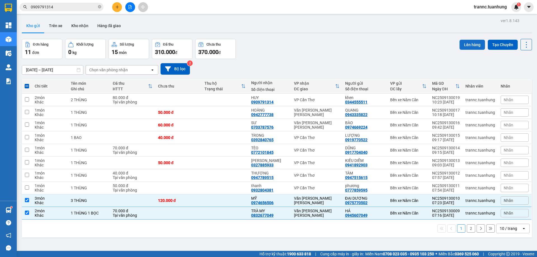
click at [466, 43] on button "Lên hàng" at bounding box center [472, 45] width 25 height 10
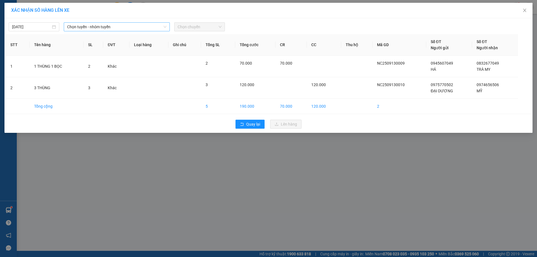
click at [100, 27] on span "Chọn tuyến - nhóm tuyến" at bounding box center [116, 27] width 99 height 8
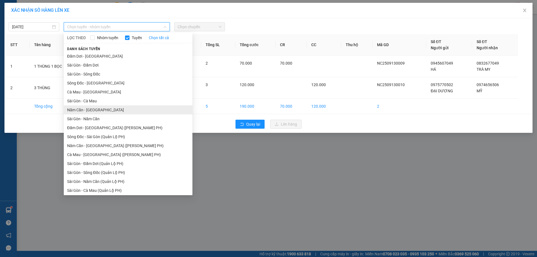
click at [83, 111] on li "Năm Căn - [GEOGRAPHIC_DATA]" at bounding box center [128, 109] width 129 height 9
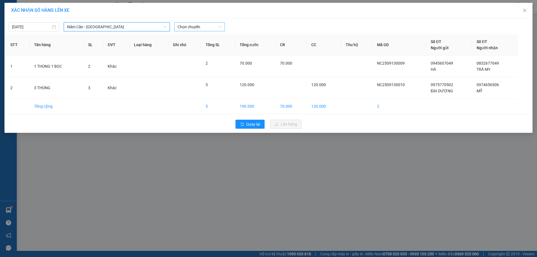
click at [196, 25] on span "Chọn chuyến" at bounding box center [200, 27] width 44 height 8
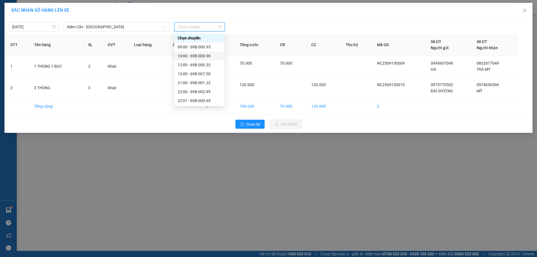
click at [199, 58] on div "10:00 - 69B-000.96" at bounding box center [200, 56] width 44 height 6
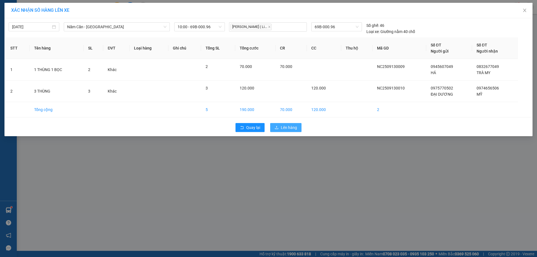
click at [275, 126] on button "Lên hàng" at bounding box center [285, 127] width 31 height 9
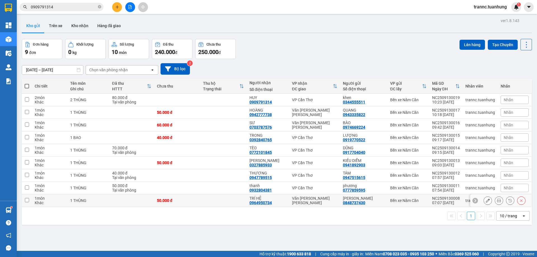
click at [29, 199] on input "checkbox" at bounding box center [27, 200] width 4 height 4
checkbox input "true"
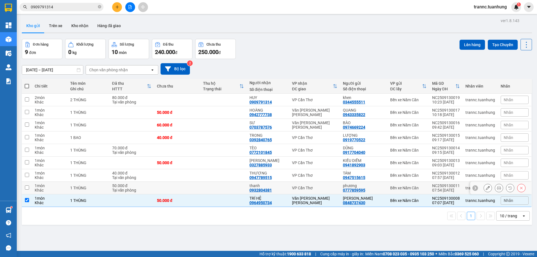
drag, startPoint x: 28, startPoint y: 188, endPoint x: 27, endPoint y: 182, distance: 6.2
click at [27, 188] on input "checkbox" at bounding box center [27, 188] width 4 height 4
checkbox input "true"
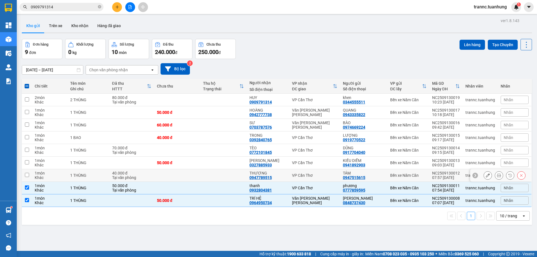
drag, startPoint x: 28, startPoint y: 176, endPoint x: 29, endPoint y: 168, distance: 8.2
click at [27, 176] on input "checkbox" at bounding box center [27, 175] width 4 height 4
checkbox input "true"
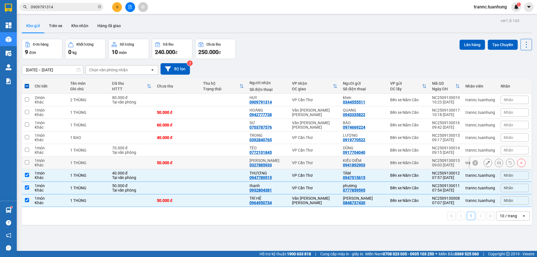
click at [27, 163] on input "checkbox" at bounding box center [27, 162] width 4 height 4
checkbox input "true"
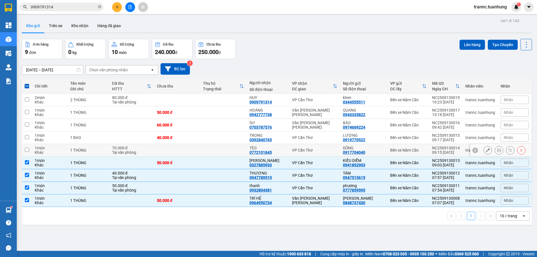
drag, startPoint x: 27, startPoint y: 149, endPoint x: 26, endPoint y: 146, distance: 3.7
click at [26, 148] on input "checkbox" at bounding box center [27, 150] width 4 height 4
checkbox input "true"
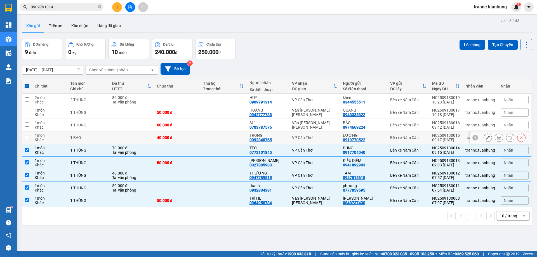
click at [27, 137] on input "checkbox" at bounding box center [27, 137] width 4 height 4
checkbox input "true"
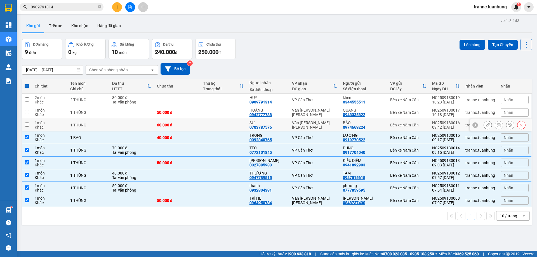
click at [28, 126] on input "checkbox" at bounding box center [27, 125] width 4 height 4
checkbox input "true"
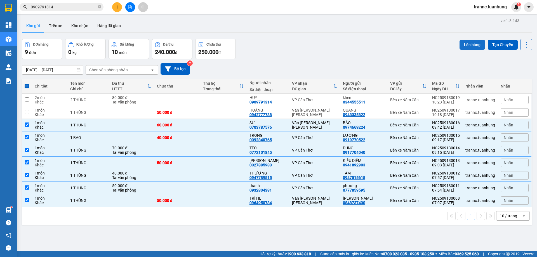
click at [465, 42] on button "Lên hàng" at bounding box center [472, 45] width 25 height 10
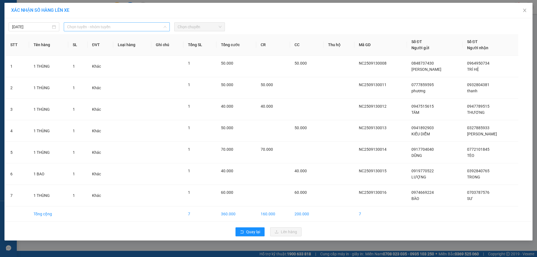
click at [70, 25] on span "Chọn tuyến - nhóm tuyến" at bounding box center [116, 27] width 99 height 8
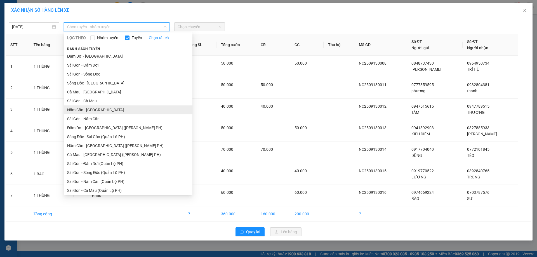
click at [74, 110] on li "Năm Căn - [GEOGRAPHIC_DATA]" at bounding box center [128, 109] width 129 height 9
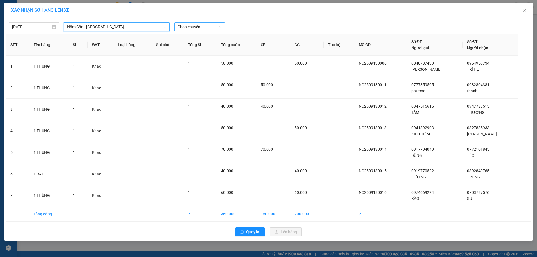
click at [194, 29] on span "Chọn chuyến" at bounding box center [200, 27] width 44 height 8
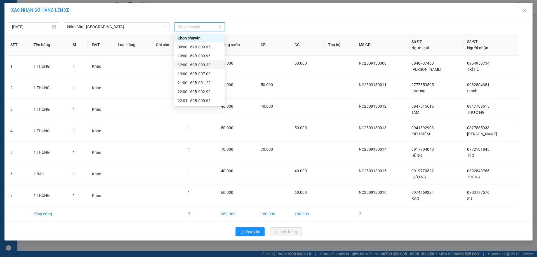
click at [208, 65] on div "12:00 - 69B-000.33" at bounding box center [200, 65] width 44 height 6
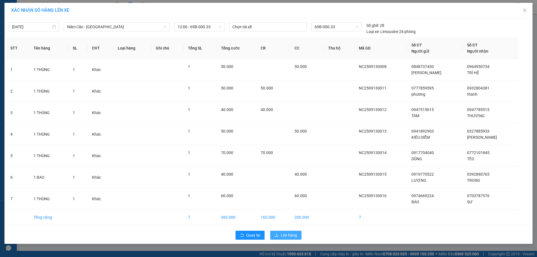
click at [294, 235] on span "Lên hàng" at bounding box center [289, 235] width 16 height 6
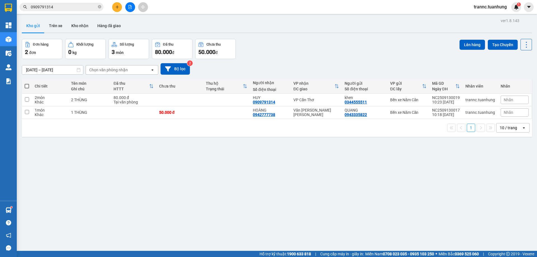
click at [27, 88] on span at bounding box center [27, 86] width 4 height 4
click at [27, 83] on input "checkbox" at bounding box center [27, 83] width 0 height 0
checkbox input "true"
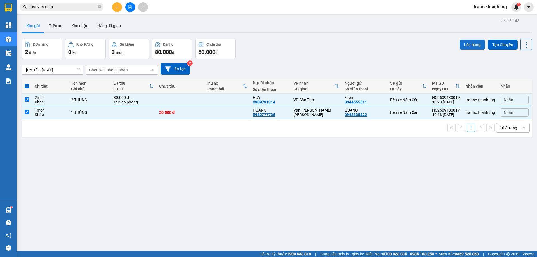
click at [465, 43] on button "Lên hàng" at bounding box center [472, 45] width 25 height 10
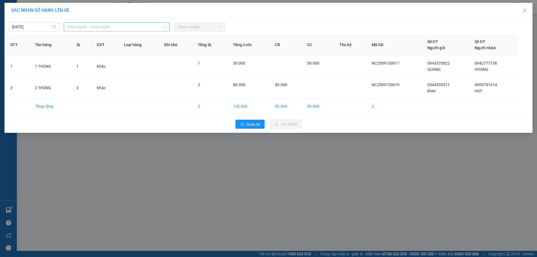
click at [104, 25] on span "Chọn tuyến - nhóm tuyến" at bounding box center [116, 27] width 99 height 8
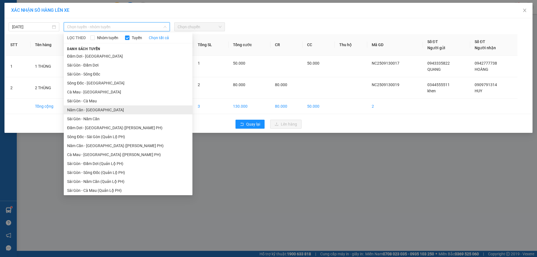
click at [87, 112] on li "Năm Căn - [GEOGRAPHIC_DATA]" at bounding box center [128, 109] width 129 height 9
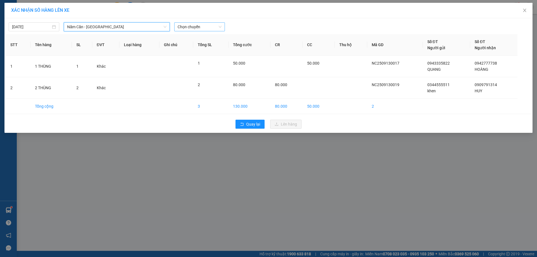
click at [192, 27] on span "Chọn chuyến" at bounding box center [200, 27] width 44 height 8
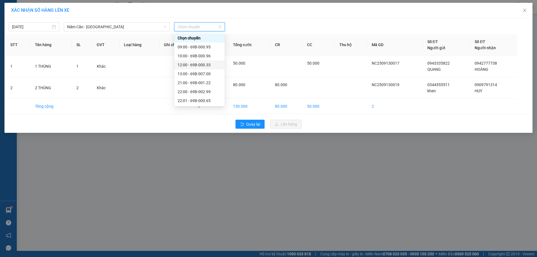
scroll to position [18, 0]
click at [203, 56] on div "13:00 - 69B-007.00" at bounding box center [200, 56] width 44 height 6
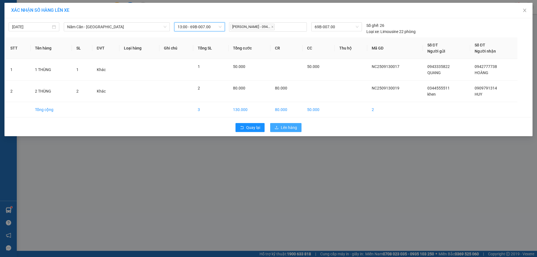
click at [281, 126] on span "Lên hàng" at bounding box center [289, 128] width 16 height 6
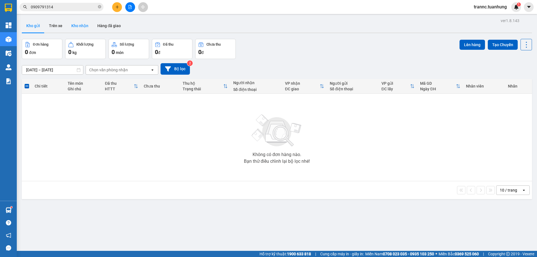
click at [80, 20] on button "Kho nhận" at bounding box center [80, 25] width 26 height 13
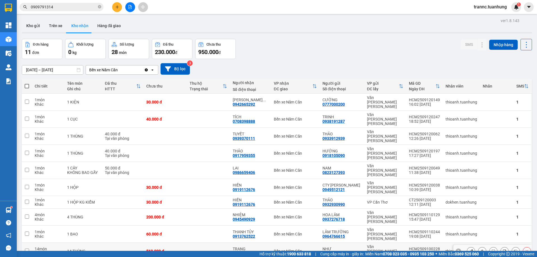
scroll to position [26, 0]
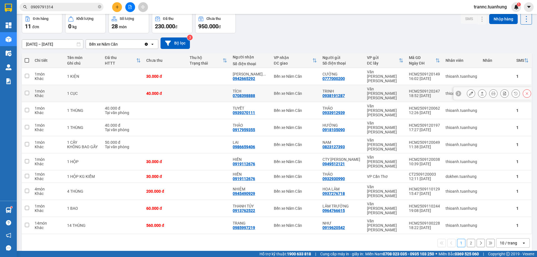
click at [469, 92] on icon at bounding box center [471, 94] width 4 height 4
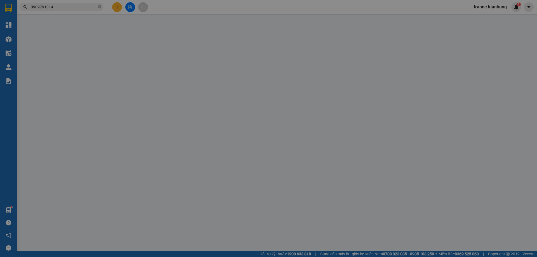
type input "0938191287"
type input "TRINH"
type input "0708398888"
type input "TÍCH"
type input "40.000"
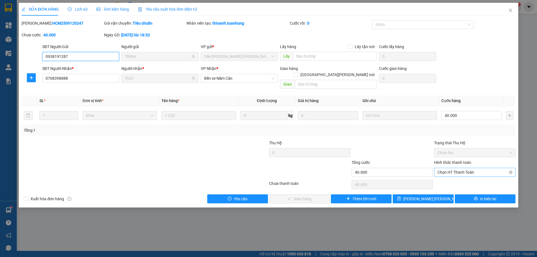
click at [450, 168] on span "Chọn HT Thanh Toán" at bounding box center [475, 172] width 75 height 8
click at [447, 175] on div "Tại văn phòng" at bounding box center [475, 177] width 75 height 6
type input "0"
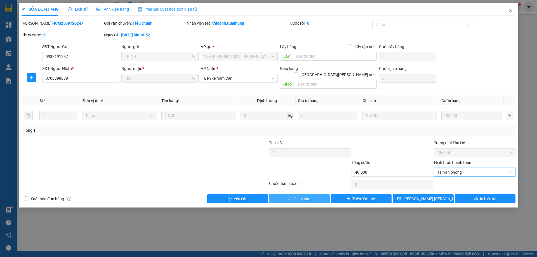
click at [326, 194] on button "Giao hàng" at bounding box center [299, 198] width 61 height 9
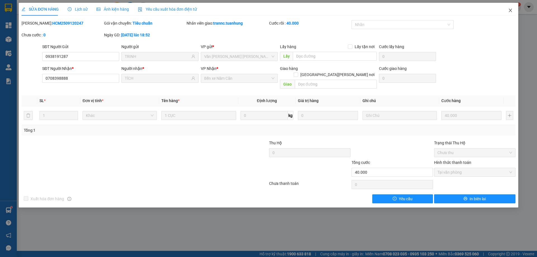
click at [511, 8] on icon "close" at bounding box center [510, 10] width 4 height 4
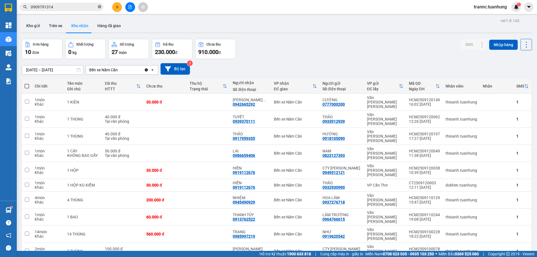
click at [98, 6] on icon "close-circle" at bounding box center [99, 6] width 3 height 3
click at [88, 7] on input "text" at bounding box center [64, 7] width 66 height 6
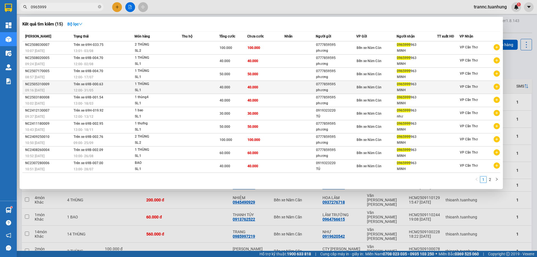
type input "0965999"
click at [498, 86] on icon "plus-circle" at bounding box center [497, 87] width 6 height 6
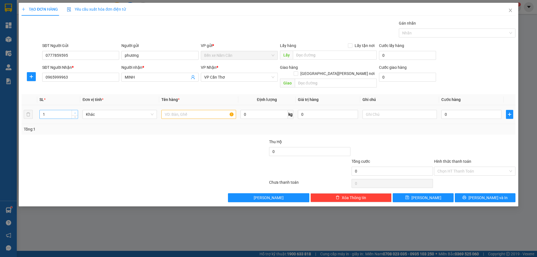
type input "2"
click at [75, 112] on icon "up" at bounding box center [75, 113] width 2 height 2
click at [172, 110] on input "text" at bounding box center [198, 114] width 74 height 9
type input "2 THÙNG"
click at [468, 110] on input "0" at bounding box center [472, 114] width 60 height 9
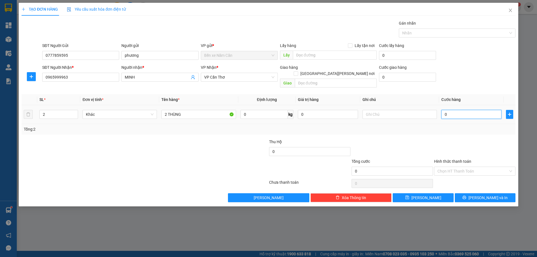
type input "7"
type input "70"
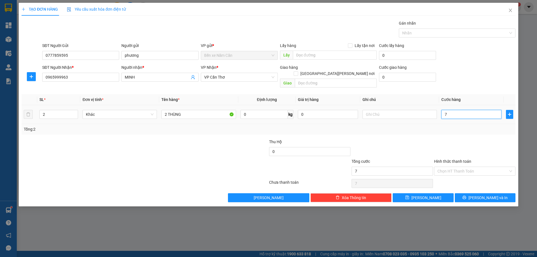
type input "70"
type input "70.000"
click at [461, 194] on button "[PERSON_NAME] và In" at bounding box center [485, 197] width 61 height 9
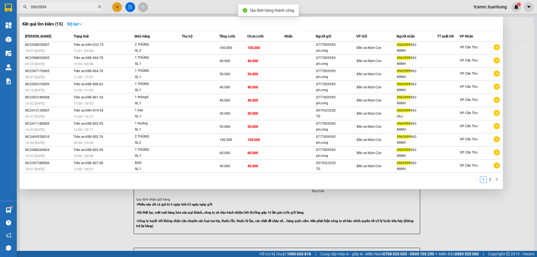
drag, startPoint x: 469, startPoint y: 227, endPoint x: 384, endPoint y: 114, distance: 141.5
click at [466, 226] on div at bounding box center [268, 128] width 537 height 257
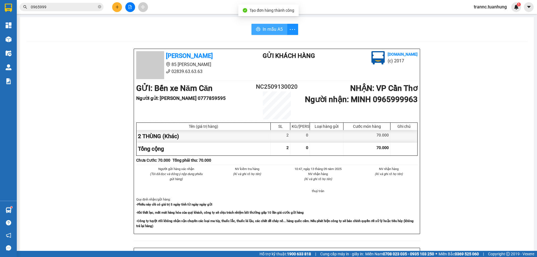
click at [276, 32] on span "In mẫu A5" at bounding box center [273, 29] width 20 height 7
click at [182, 7] on div "Kết quả [PERSON_NAME] ( 15 ) Bộ lọc Mã ĐH Trạng thái Món hàng Thu hộ Tổng [PERS…" at bounding box center [268, 7] width 537 height 14
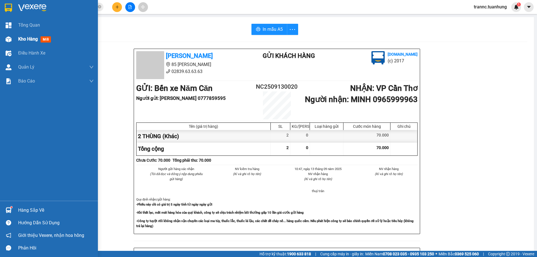
click at [16, 41] on div "Kho hàng mới" at bounding box center [49, 39] width 98 height 14
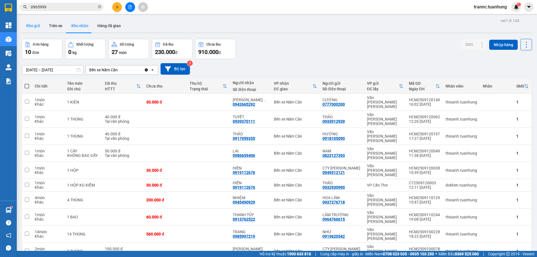
click at [35, 27] on button "Kho gửi" at bounding box center [33, 25] width 23 height 13
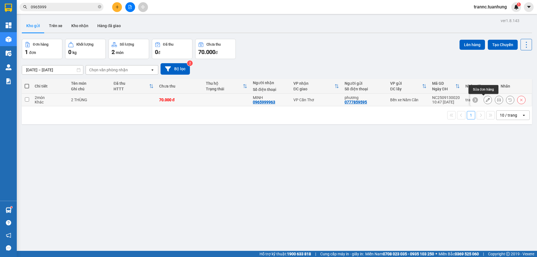
click at [486, 100] on icon at bounding box center [488, 100] width 4 height 4
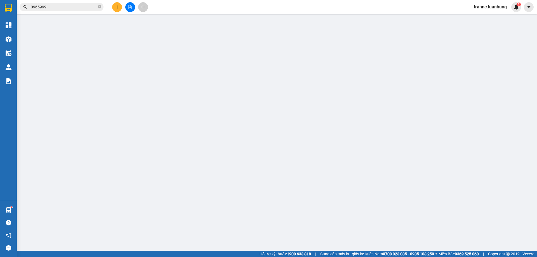
type input "0777859595"
type input "0965999963"
type input "70.000"
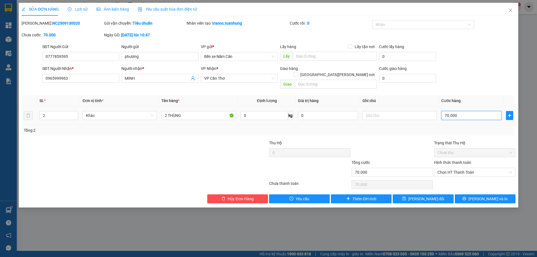
click at [458, 111] on input "70.000" at bounding box center [472, 115] width 60 height 9
type input "0"
click at [444, 111] on input "0" at bounding box center [472, 115] width 60 height 9
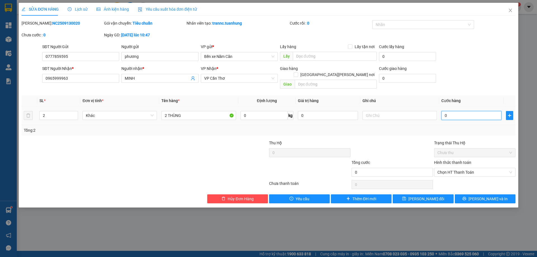
type input "60"
type input "600"
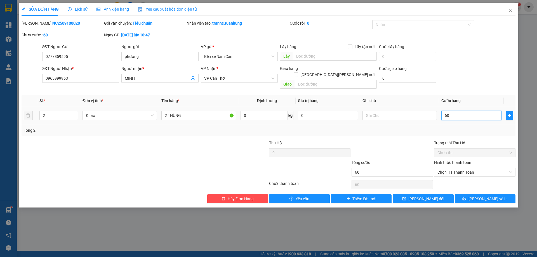
type input "600"
type input "6.000"
type input "60.000"
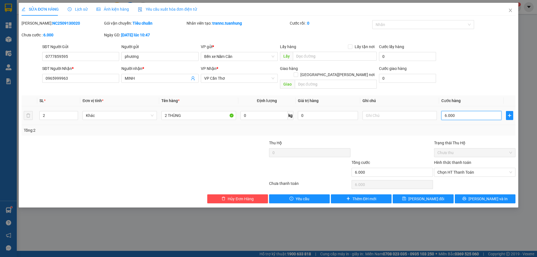
type input "60.000"
click at [437, 194] on button "[PERSON_NAME] đổi" at bounding box center [423, 198] width 61 height 9
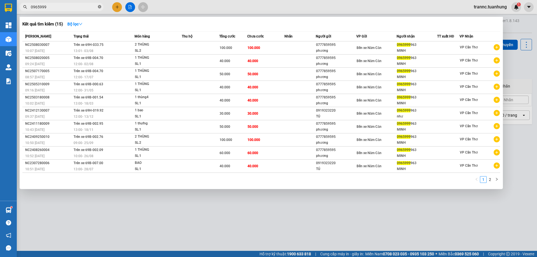
click at [99, 7] on icon "close-circle" at bounding box center [99, 6] width 3 height 3
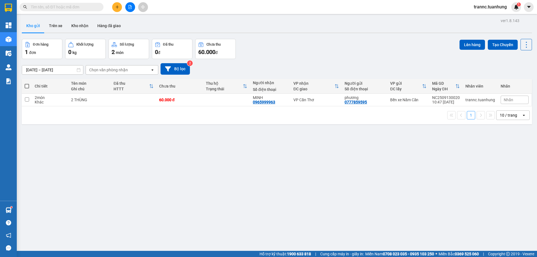
click at [93, 7] on input "text" at bounding box center [64, 7] width 66 height 6
click at [28, 85] on span at bounding box center [27, 86] width 4 height 4
click at [27, 83] on input "checkbox" at bounding box center [27, 83] width 0 height 0
checkbox input "true"
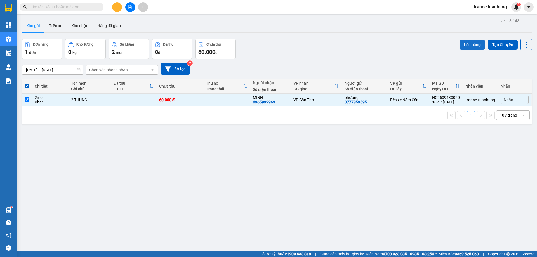
click at [462, 45] on button "Lên hàng" at bounding box center [472, 45] width 25 height 10
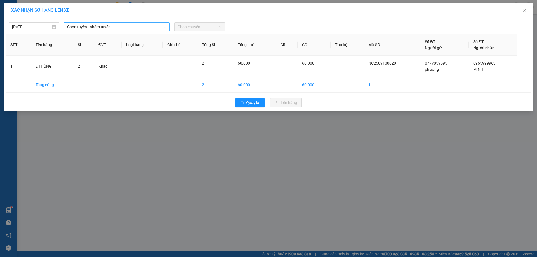
click at [90, 27] on span "Chọn tuyến - nhóm tuyến" at bounding box center [116, 27] width 99 height 8
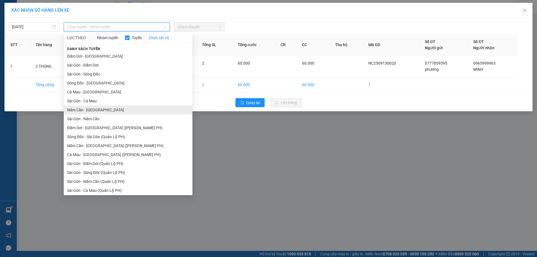
click at [78, 108] on li "Năm Căn - [GEOGRAPHIC_DATA]" at bounding box center [128, 109] width 129 height 9
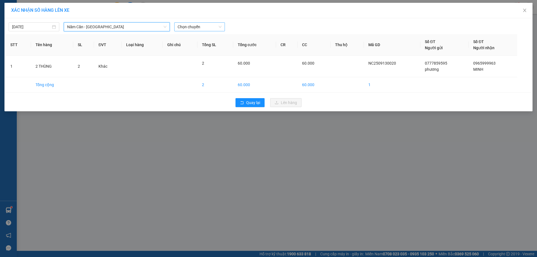
click at [183, 23] on span "Chọn chuyến" at bounding box center [200, 27] width 44 height 8
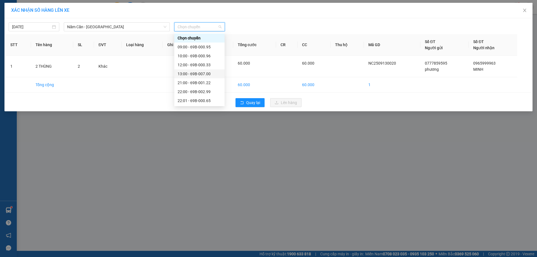
click at [206, 75] on div "13:00 - 69B-007.00" at bounding box center [200, 74] width 44 height 6
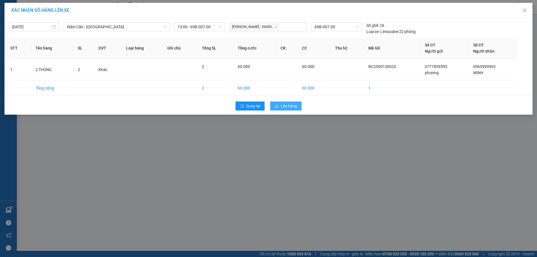
click at [280, 107] on button "Lên hàng" at bounding box center [285, 106] width 31 height 9
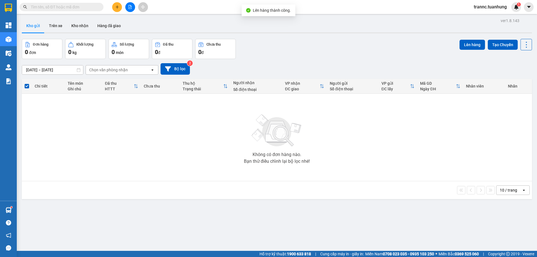
click at [67, 9] on input "text" at bounding box center [64, 7] width 66 height 6
click at [65, 10] on input "text" at bounding box center [64, 7] width 66 height 6
click at [79, 24] on button "Kho nhận" at bounding box center [80, 25] width 26 height 13
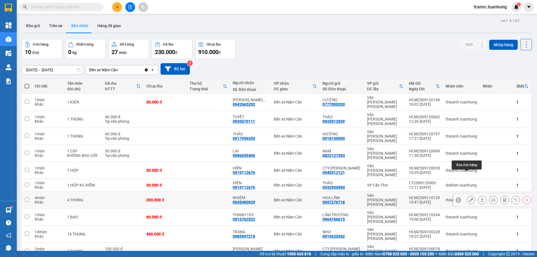
click at [469, 198] on icon at bounding box center [471, 200] width 4 height 4
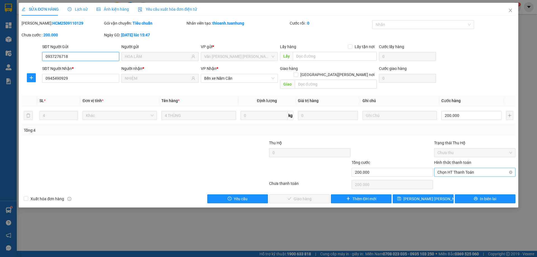
click at [472, 168] on span "Chọn HT Thanh Toán" at bounding box center [475, 172] width 75 height 8
click at [460, 177] on div "Tại văn phòng" at bounding box center [475, 177] width 75 height 6
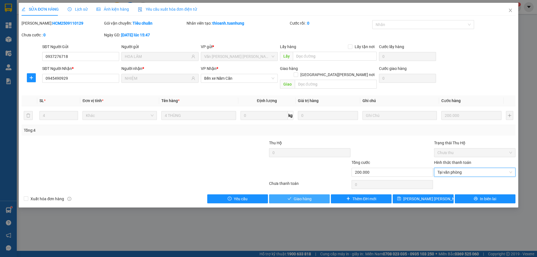
click at [315, 194] on button "Giao hàng" at bounding box center [299, 198] width 61 height 9
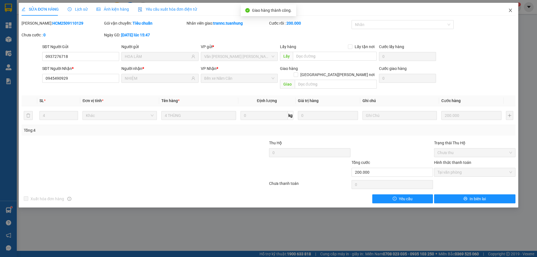
click at [510, 11] on icon "close" at bounding box center [510, 10] width 3 height 3
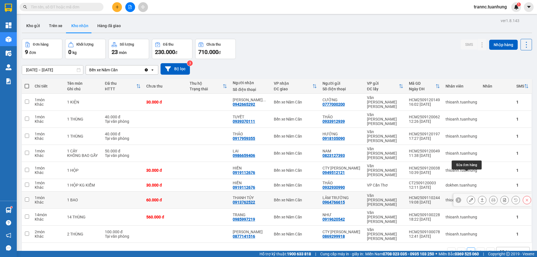
click at [469, 195] on button at bounding box center [471, 200] width 8 height 10
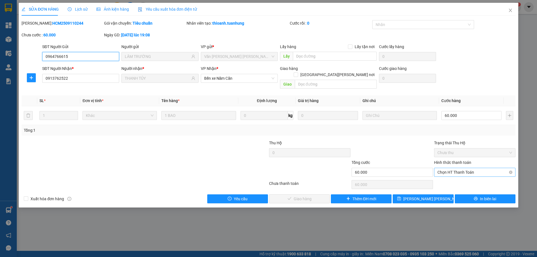
click at [463, 168] on span "Chọn HT Thanh Toán" at bounding box center [475, 172] width 75 height 8
click at [454, 174] on div "Tại văn phòng" at bounding box center [475, 177] width 75 height 6
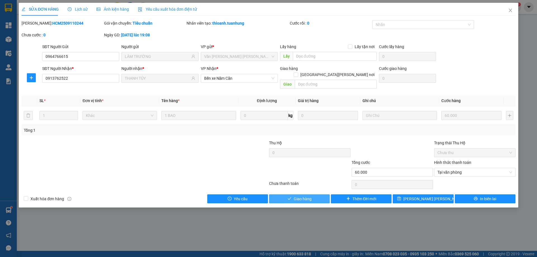
click at [313, 194] on button "Giao hàng" at bounding box center [299, 198] width 61 height 9
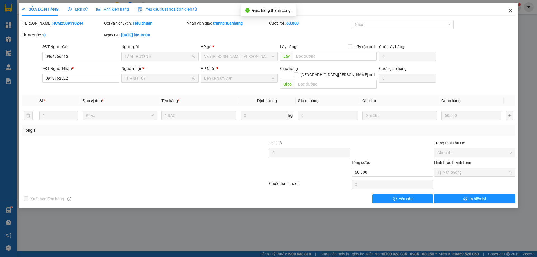
click at [510, 11] on icon "close" at bounding box center [510, 10] width 4 height 4
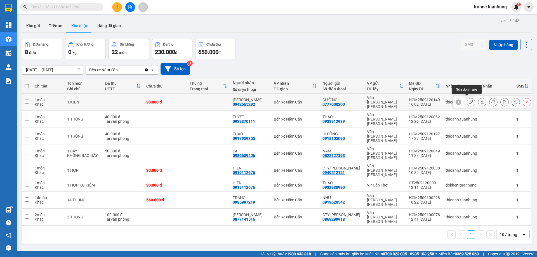
click at [467, 101] on button at bounding box center [471, 102] width 8 height 10
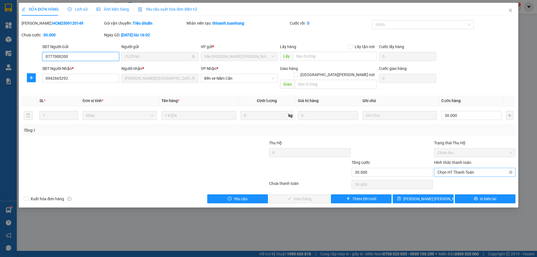
click at [452, 168] on span "Chọn HT Thanh Toán" at bounding box center [475, 172] width 75 height 8
click at [447, 176] on div "Tại văn phòng" at bounding box center [475, 177] width 75 height 6
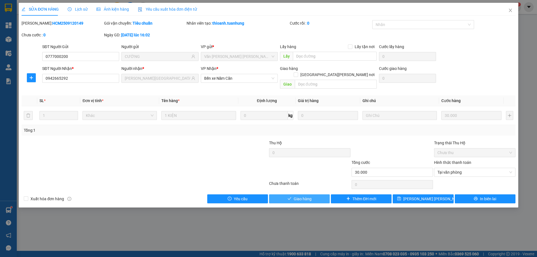
click at [320, 194] on button "Giao hàng" at bounding box center [299, 198] width 61 height 9
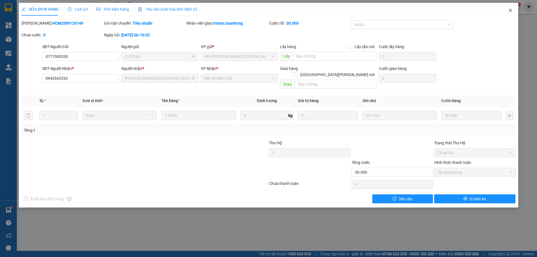
click at [511, 8] on icon "close" at bounding box center [510, 10] width 4 height 4
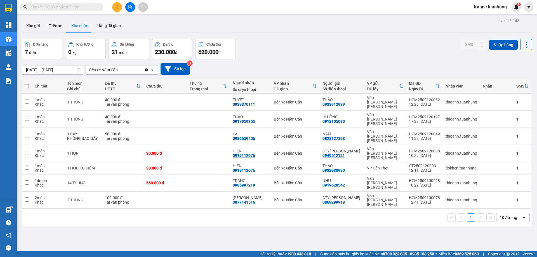
click at [72, 8] on input "text" at bounding box center [64, 7] width 66 height 6
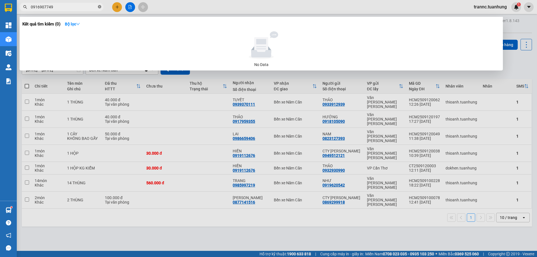
click at [100, 8] on icon "close-circle" at bounding box center [99, 6] width 3 height 3
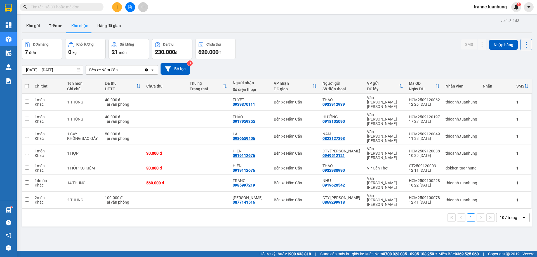
click at [94, 8] on input "text" at bounding box center [64, 7] width 66 height 6
click at [114, 27] on button "Hàng đã giao" at bounding box center [109, 25] width 32 height 13
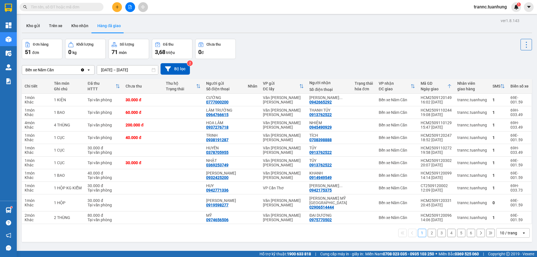
click at [54, 4] on input "text" at bounding box center [64, 7] width 66 height 6
click at [79, 7] on input "text" at bounding box center [64, 7] width 66 height 6
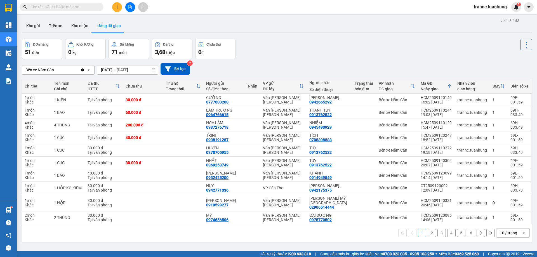
click at [79, 7] on input "text" at bounding box center [64, 7] width 66 height 6
click at [78, 7] on input "text" at bounding box center [64, 7] width 66 height 6
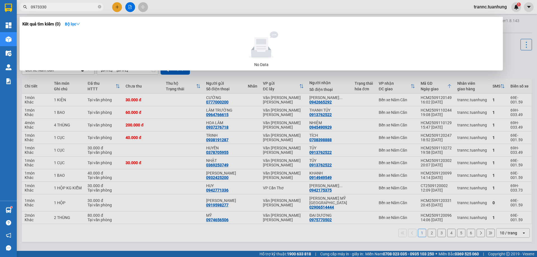
click at [116, 4] on div at bounding box center [268, 128] width 537 height 257
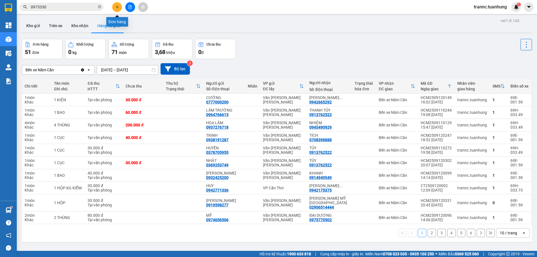
click at [116, 4] on button at bounding box center [117, 7] width 10 height 10
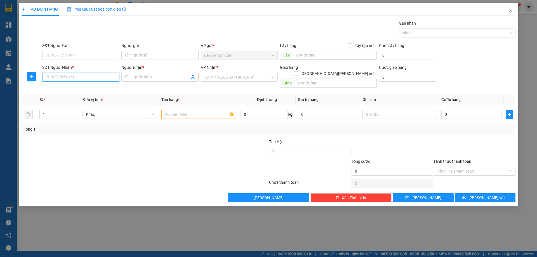
click at [74, 79] on input "SĐT Người Nhận *" at bounding box center [80, 77] width 77 height 9
click at [77, 87] on div "0973300030 - HẠNH" at bounding box center [81, 88] width 70 height 6
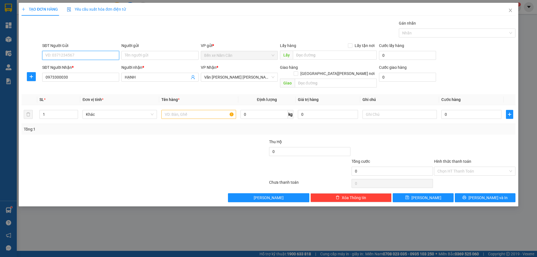
click at [83, 57] on input "SĐT Người Gửi" at bounding box center [80, 55] width 77 height 9
click at [79, 68] on div "0888840173 - CÔNG" at bounding box center [81, 67] width 70 height 6
click at [195, 110] on input "text" at bounding box center [198, 114] width 74 height 9
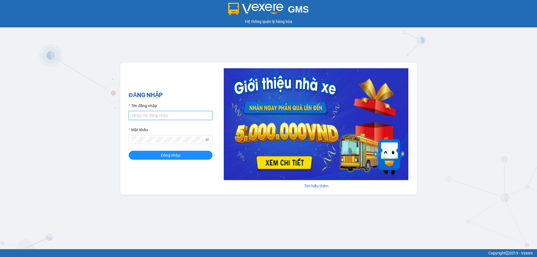
type input "trannc.tuanhung"
click at [143, 151] on form "Tên đăng nhập trannc.tuanhung Mật khẩu Đăng nhập" at bounding box center [171, 131] width 84 height 57
click at [207, 140] on icon "eye-invisible" at bounding box center [207, 140] width 4 height 4
click at [207, 140] on icon "eye" at bounding box center [207, 140] width 4 height 4
click at [180, 156] on span "Đăng nhập" at bounding box center [171, 155] width 20 height 6
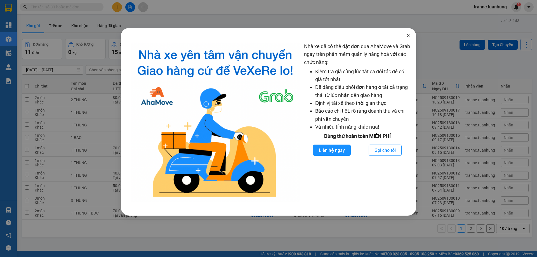
click at [409, 33] on span "Close" at bounding box center [409, 36] width 16 height 16
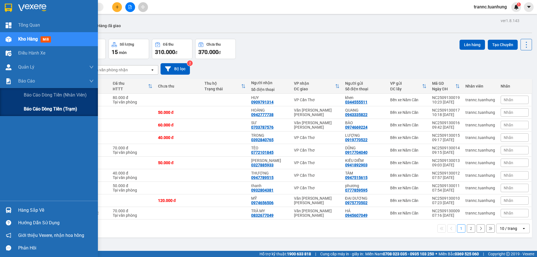
click at [30, 111] on span "Báo cáo dòng tiền (trạm)" at bounding box center [50, 108] width 53 height 7
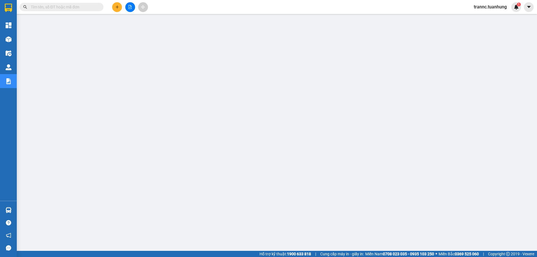
click at [72, 7] on input "text" at bounding box center [64, 7] width 66 height 6
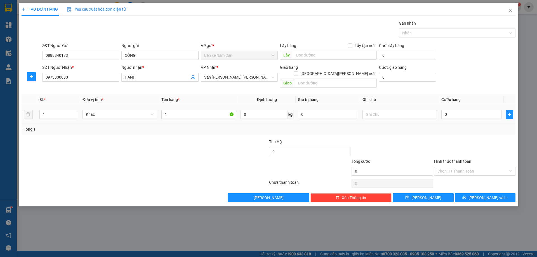
type input "1"
type input "1 KIỆN"
click at [466, 111] on input "0" at bounding box center [472, 114] width 60 height 9
type input "6"
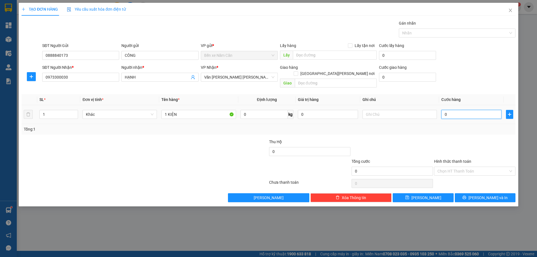
type input "6"
type input "60"
type input "60.000"
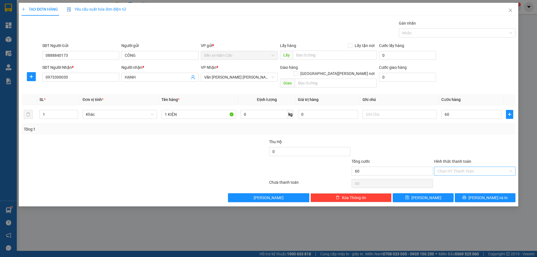
type input "60.000"
click at [452, 167] on input "Hình thức thanh toán" at bounding box center [473, 171] width 71 height 8
click at [453, 175] on div "Tại văn phòng" at bounding box center [475, 176] width 75 height 6
type input "0"
click at [466, 193] on button "[PERSON_NAME] và In" at bounding box center [485, 197] width 61 height 9
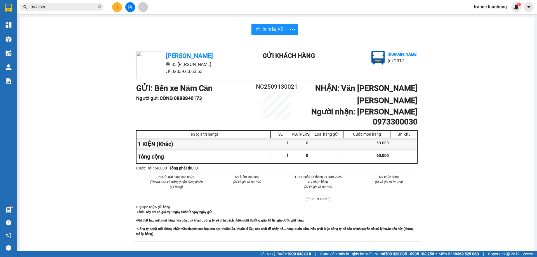
click at [475, 225] on div "Tuấn Hưng 85 Lý Chiêu Hoàng 02839.63.63.63 Gửi khách hàng Vexere.com (c) 2017 G…" at bounding box center [277, 251] width 501 height 405
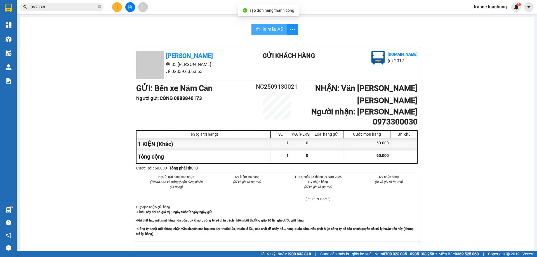
click at [268, 29] on span "In mẫu A5" at bounding box center [273, 29] width 20 height 7
click at [386, 36] on div "In mẫu A5 Tuấn Hưng 85 Lý Chiêu Hoàng 02839.63.63.63 Gửi khách hàng Vexere.com …" at bounding box center [277, 239] width 514 height 444
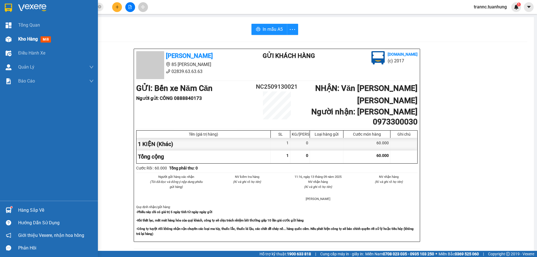
click at [22, 39] on span "Kho hàng" at bounding box center [28, 38] width 20 height 5
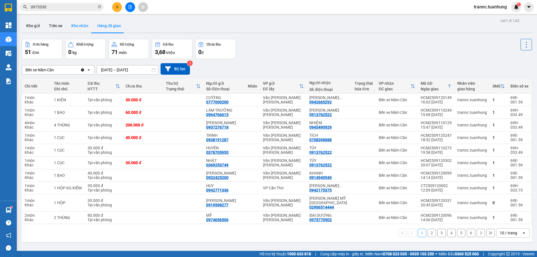
click at [75, 25] on button "Kho nhận" at bounding box center [80, 25] width 26 height 13
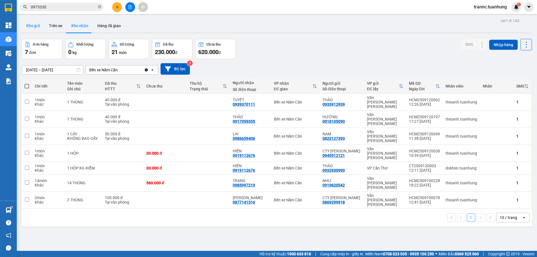
click at [39, 25] on button "Kho gửi" at bounding box center [33, 25] width 23 height 13
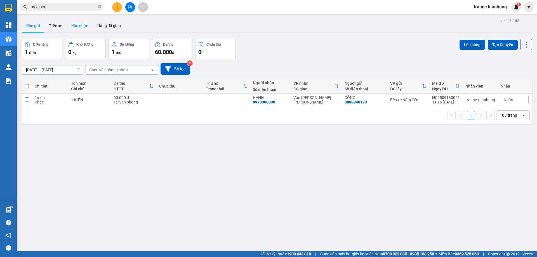
click at [81, 29] on button "Kho nhận" at bounding box center [80, 25] width 26 height 13
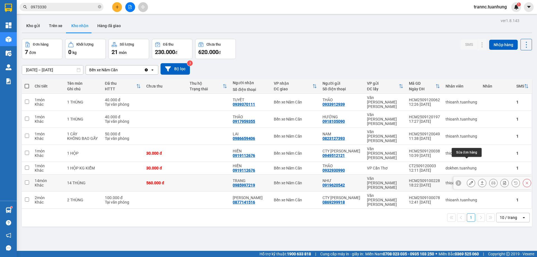
click at [469, 181] on icon at bounding box center [471, 183] width 4 height 4
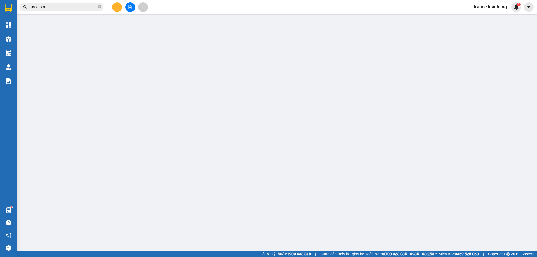
type input "0919620542"
type input "NHƯ"
type input "0985997219"
type input "TRANG"
type input "560.000"
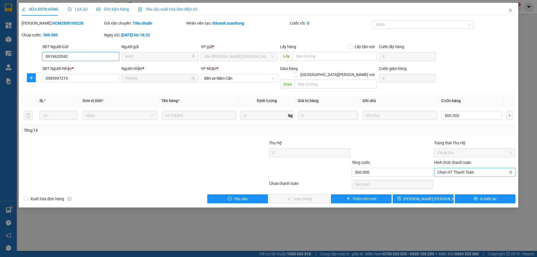
click at [456, 168] on span "Chọn HT Thanh Toán" at bounding box center [475, 172] width 75 height 8
drag, startPoint x: 449, startPoint y: 175, endPoint x: 441, endPoint y: 177, distance: 8.1
click at [449, 176] on div "Tại văn phòng" at bounding box center [475, 177] width 75 height 6
type input "0"
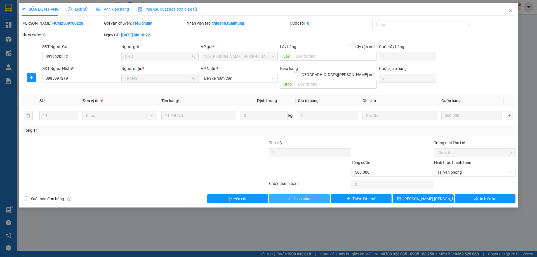
click at [309, 196] on span "Giao hàng" at bounding box center [303, 199] width 18 height 6
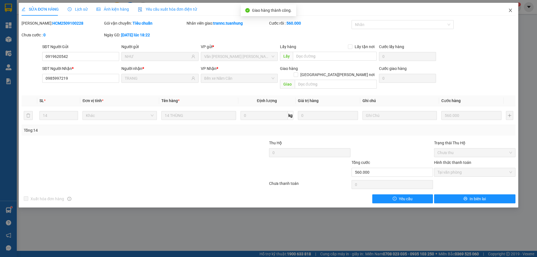
click at [510, 9] on icon "close" at bounding box center [510, 10] width 4 height 4
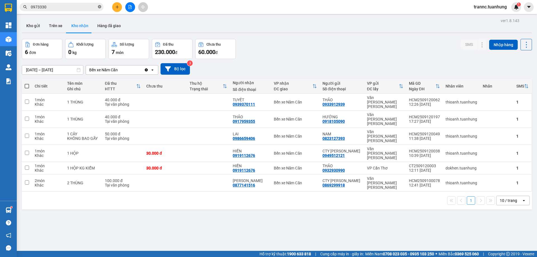
click at [101, 6] on icon "close-circle" at bounding box center [99, 6] width 3 height 3
click at [87, 9] on input "text" at bounding box center [64, 7] width 66 height 6
click at [86, 9] on input "text" at bounding box center [64, 7] width 66 height 6
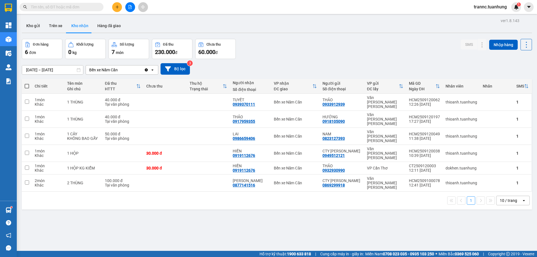
click at [86, 9] on input "text" at bounding box center [64, 7] width 66 height 6
click at [56, 9] on input "text" at bounding box center [64, 7] width 66 height 6
click at [62, 5] on input "text" at bounding box center [64, 7] width 66 height 6
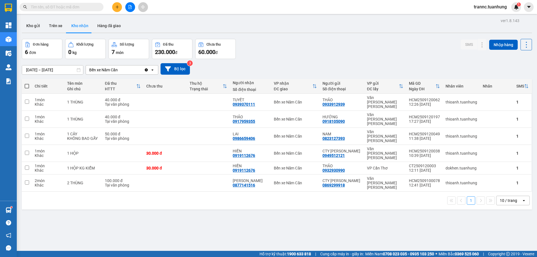
click at [62, 5] on input "text" at bounding box center [64, 7] width 66 height 6
click at [70, 8] on input "0" at bounding box center [64, 7] width 66 height 6
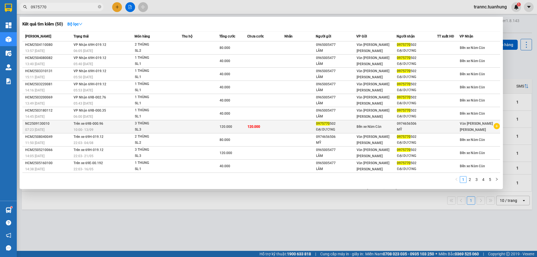
type input "0975770"
click at [499, 127] on icon "plus-circle" at bounding box center [497, 126] width 6 height 6
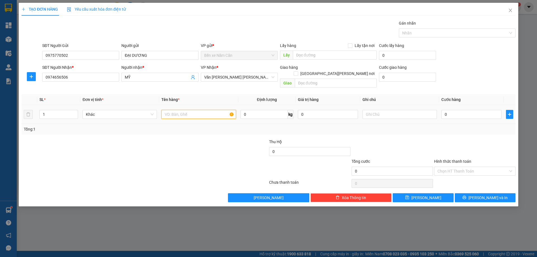
click at [196, 110] on input "text" at bounding box center [198, 114] width 74 height 9
type input "`1 THÙNG"
click at [477, 110] on input "0" at bounding box center [472, 114] width 60 height 9
type input "4"
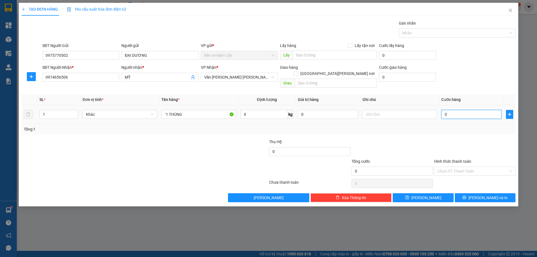
type input "4"
type input "40"
type input "40.000"
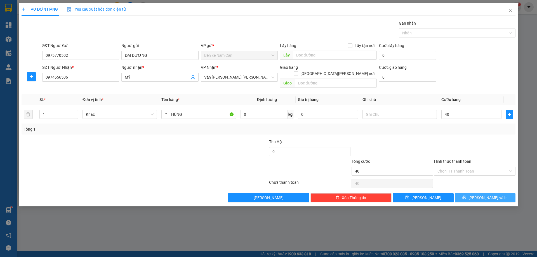
type input "40.000"
click at [465, 193] on button "[PERSON_NAME] và In" at bounding box center [485, 197] width 61 height 9
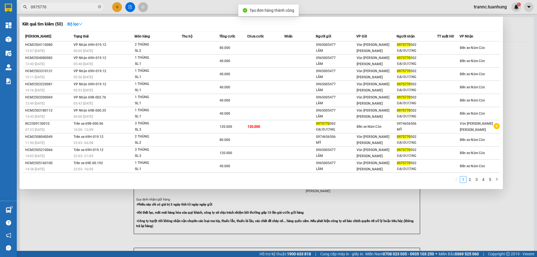
drag, startPoint x: 473, startPoint y: 216, endPoint x: 367, endPoint y: 104, distance: 154.0
click at [472, 212] on div at bounding box center [268, 128] width 537 height 257
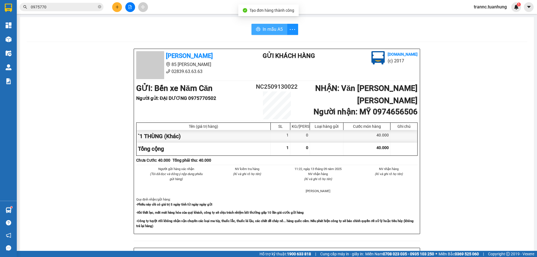
click at [264, 29] on span "In mẫu A5" at bounding box center [273, 29] width 20 height 7
click at [393, 33] on div "In mẫu A5" at bounding box center [277, 29] width 501 height 11
